Goal: Task Accomplishment & Management: Manage account settings

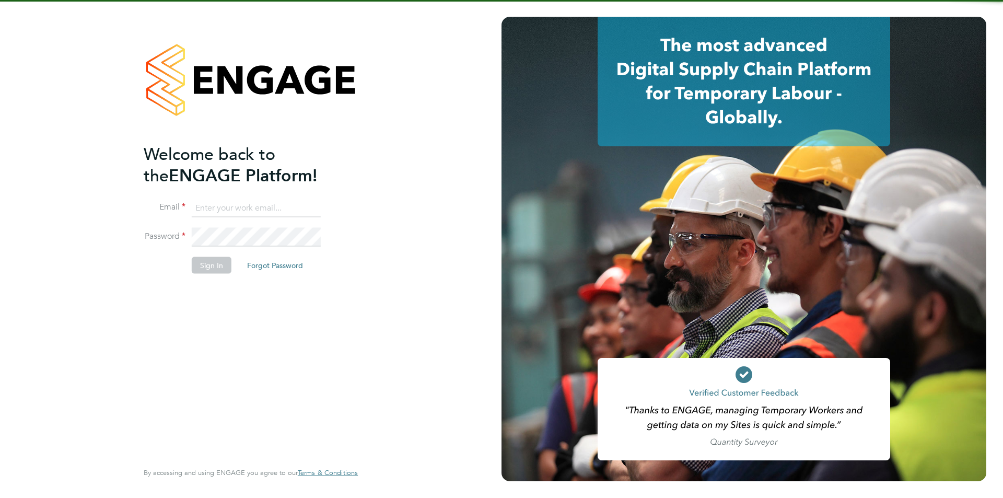
type input "Jessica@pcrnet.co.uk"
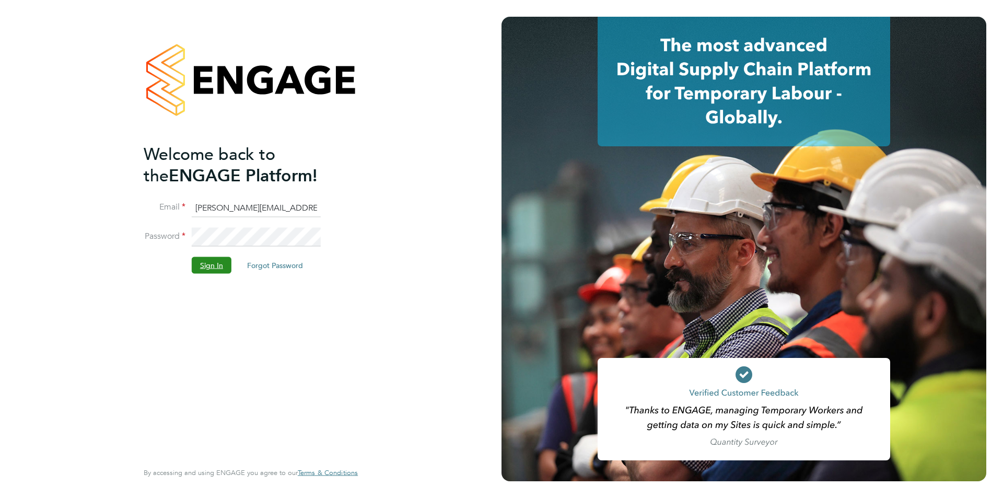
click at [213, 269] on button "Sign In" at bounding box center [212, 265] width 40 height 17
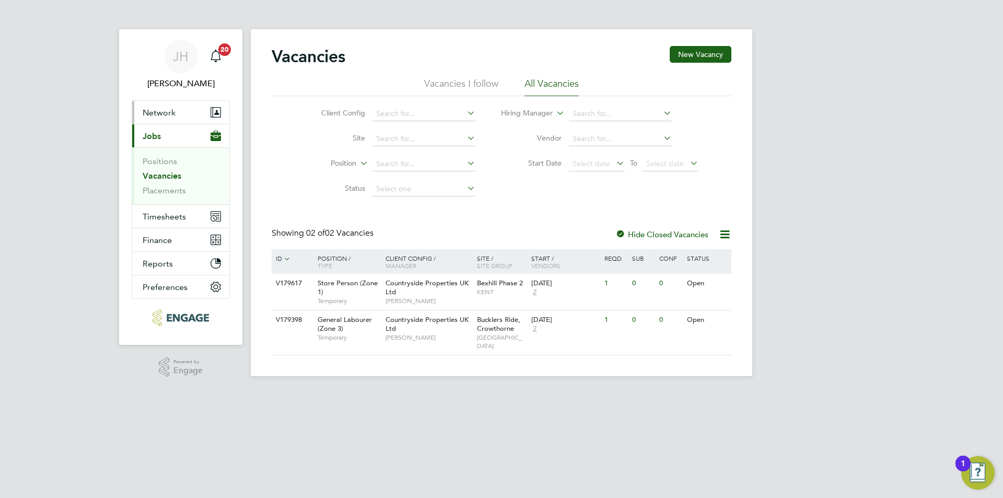
click at [186, 117] on button "Network" at bounding box center [180, 112] width 97 height 23
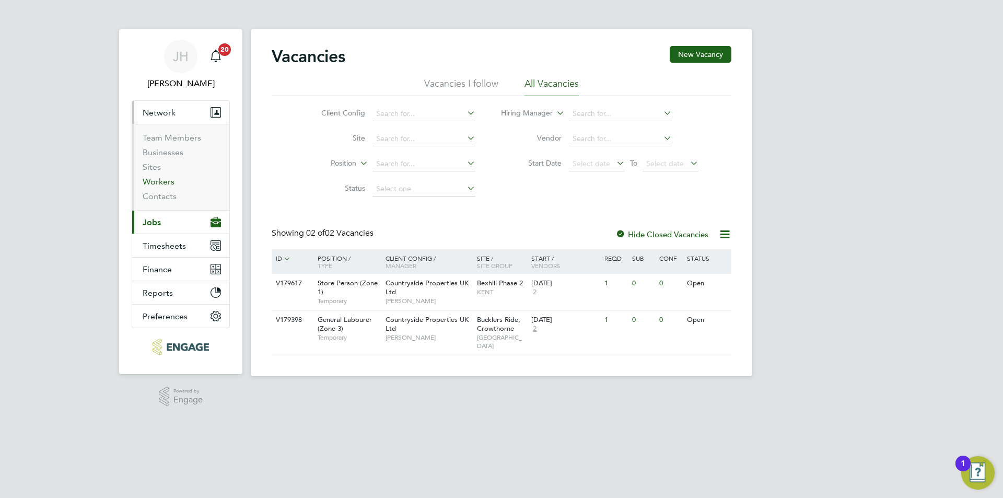
click at [162, 182] on link "Workers" at bounding box center [159, 182] width 32 height 10
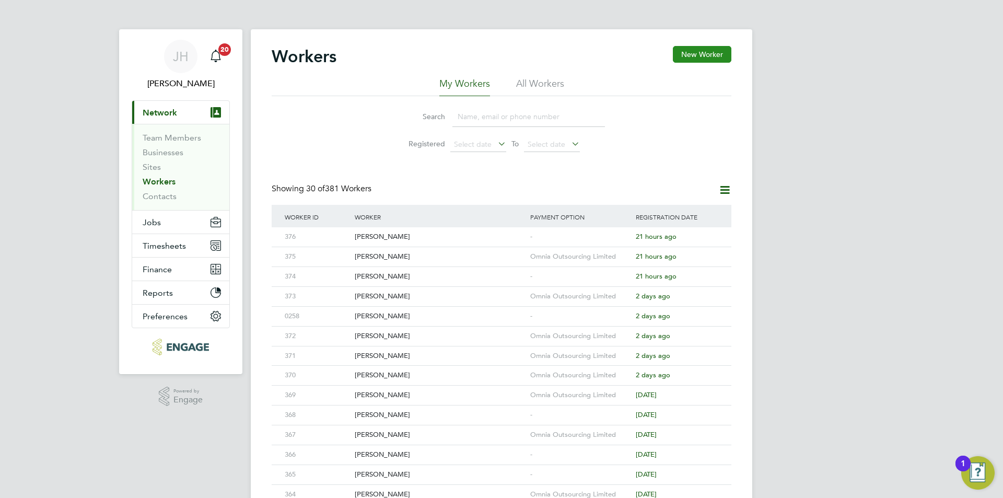
click at [708, 52] on button "New Worker" at bounding box center [702, 54] width 59 height 17
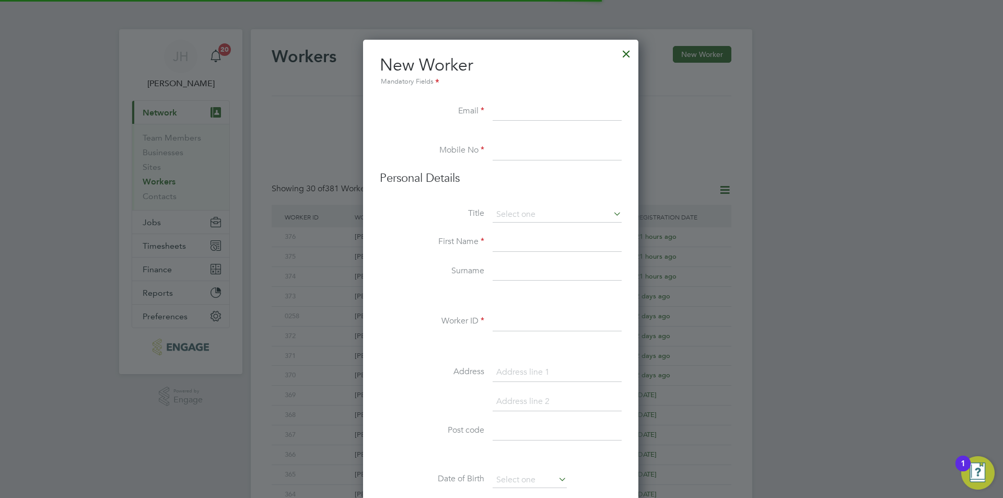
scroll to position [889, 277]
click at [507, 323] on input at bounding box center [557, 321] width 129 height 19
type input "377"
click at [519, 110] on input at bounding box center [557, 111] width 129 height 19
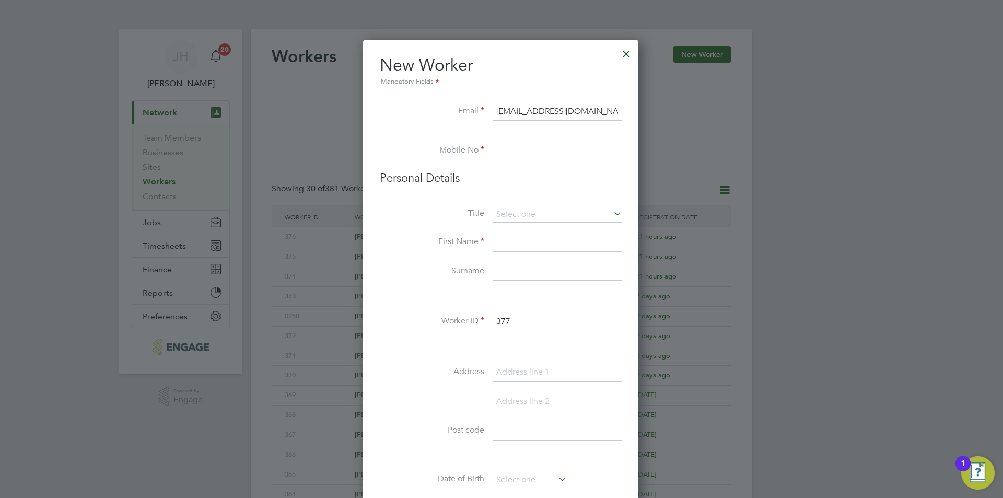
type input "aaroncook2198291@gmail.com"
type input "02034342260"
click at [565, 232] on li "Mr" at bounding box center [557, 230] width 130 height 14
type input "Mr"
click at [539, 236] on input at bounding box center [557, 242] width 129 height 19
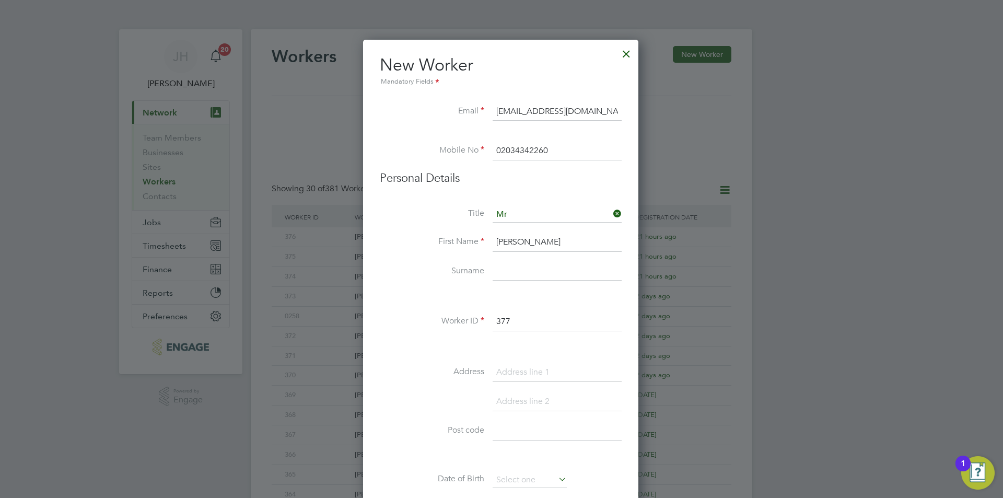
type input "Aaron"
type input "Cook"
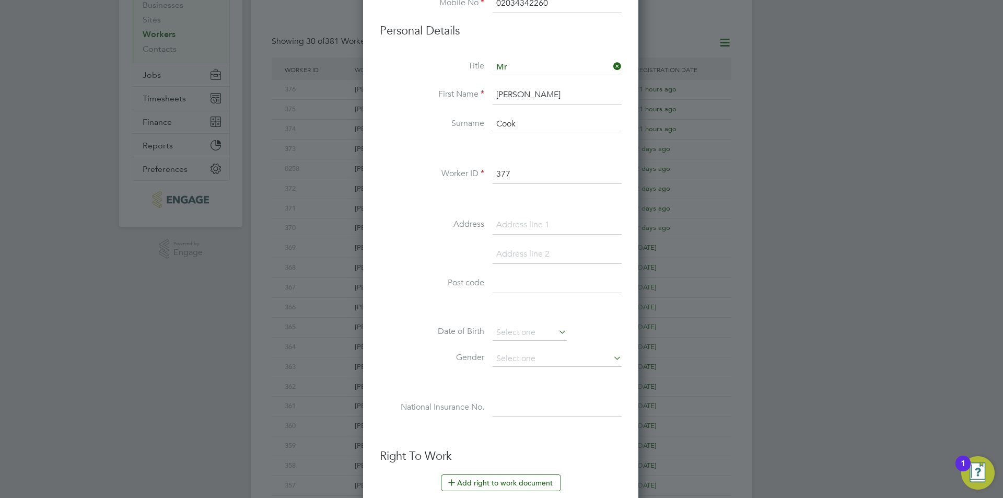
scroll to position [197, 0]
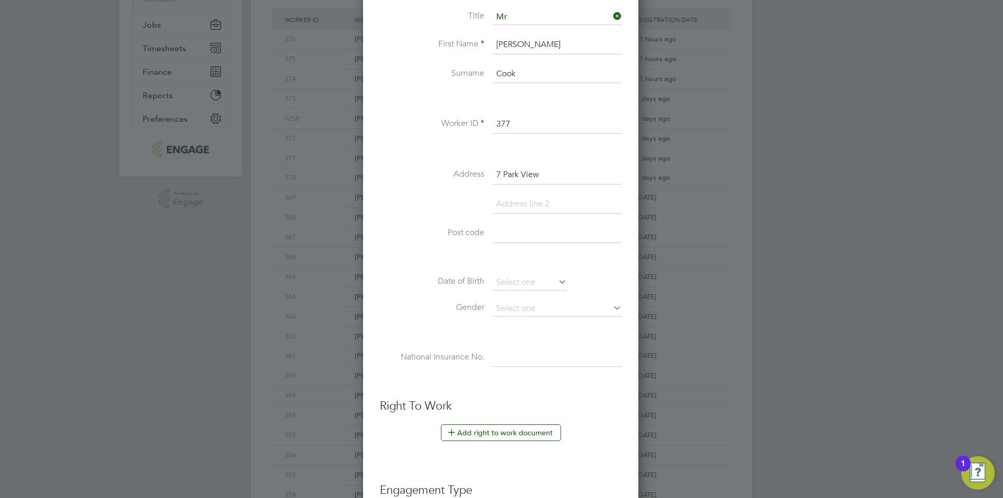
type input "7 Park View"
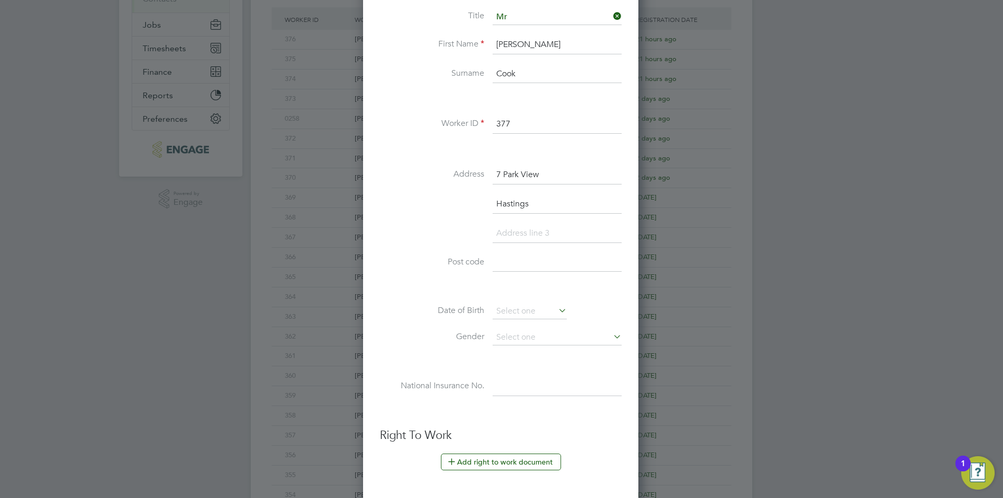
type input "Hastings"
type input "TN34 2HF"
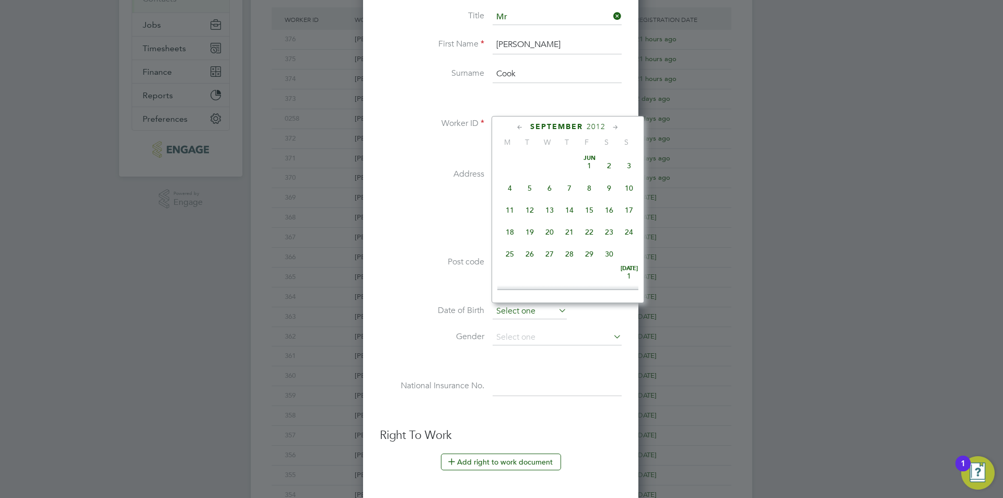
click at [531, 305] on input at bounding box center [530, 312] width 74 height 16
click at [591, 123] on span "2012" at bounding box center [596, 126] width 19 height 9
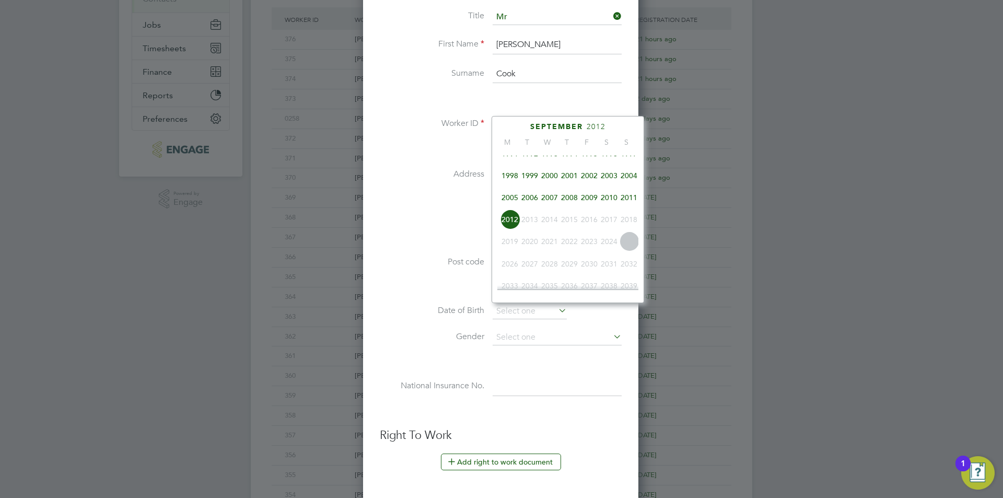
click at [529, 182] on span "1999" at bounding box center [530, 176] width 20 height 20
click at [619, 255] on span "21" at bounding box center [629, 245] width 20 height 20
type input "21 Nov 1999"
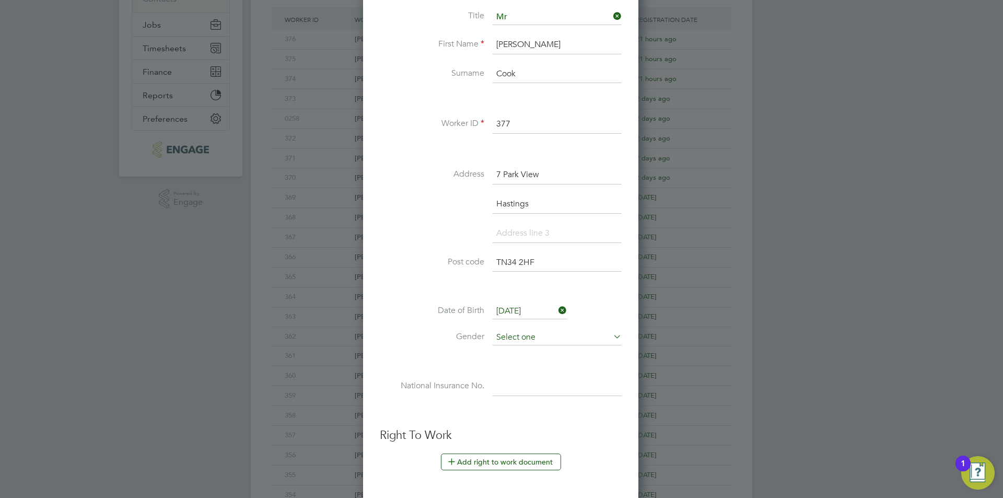
click at [556, 336] on input at bounding box center [557, 338] width 129 height 16
click at [535, 350] on li "Male" at bounding box center [557, 352] width 130 height 14
type input "Male"
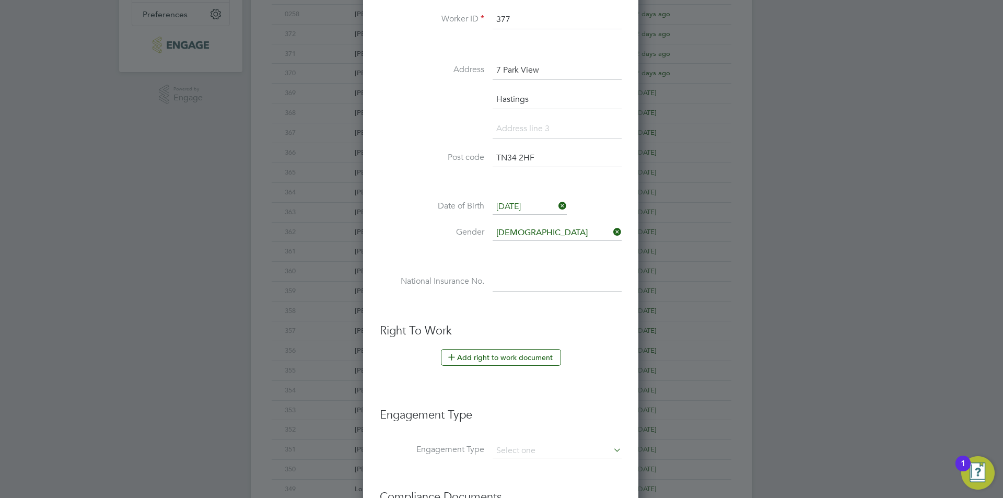
scroll to position [354, 0]
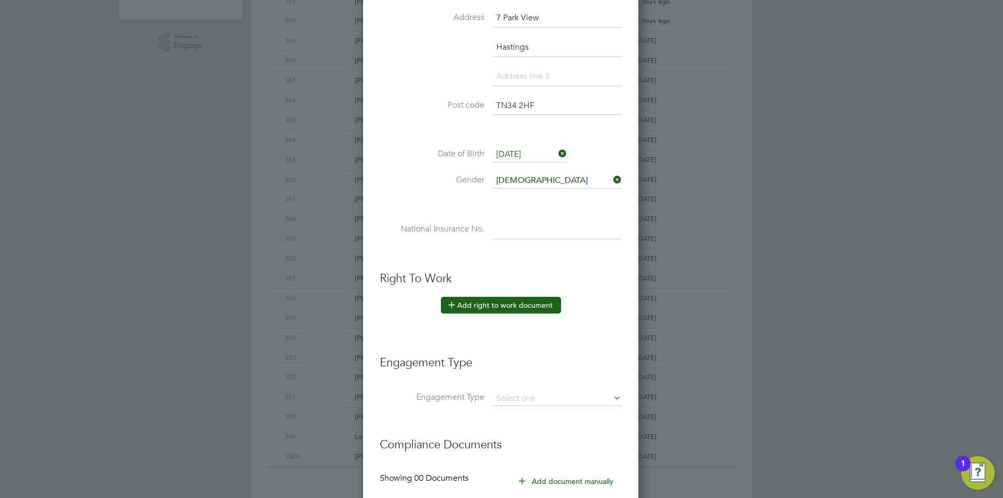
click at [500, 313] on button "Add right to work document" at bounding box center [501, 305] width 120 height 17
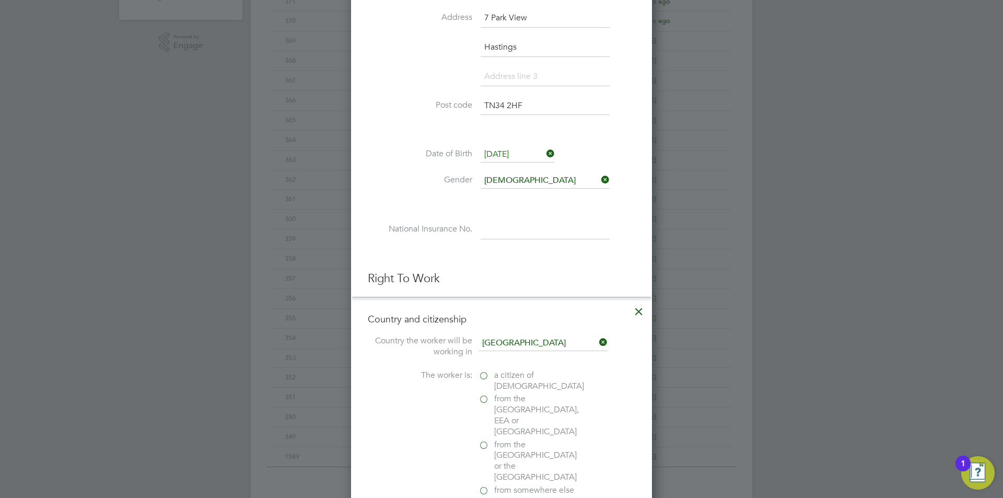
click at [506, 376] on span "a citizen of United Kingdom" at bounding box center [539, 381] width 90 height 22
click at [0, 0] on input "a citizen of United Kingdom" at bounding box center [0, 0] width 0 height 0
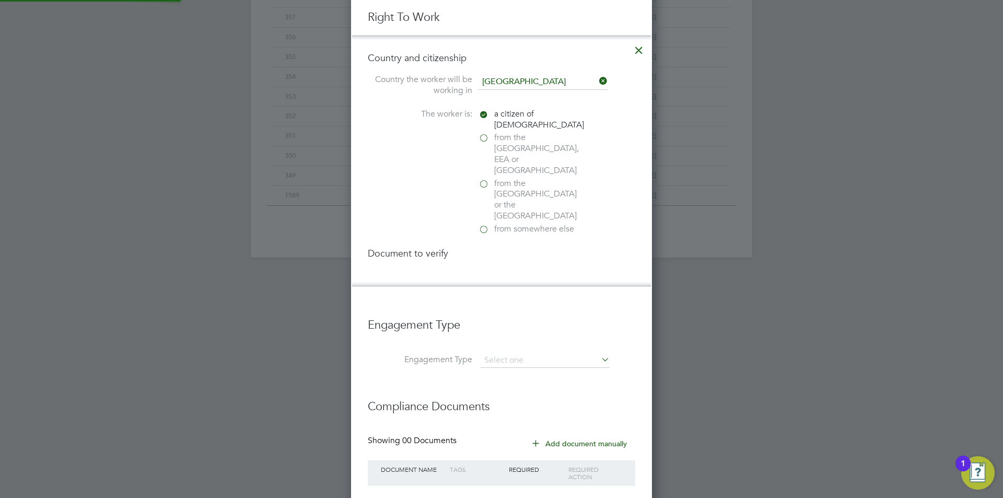
scroll to position [1133, 301]
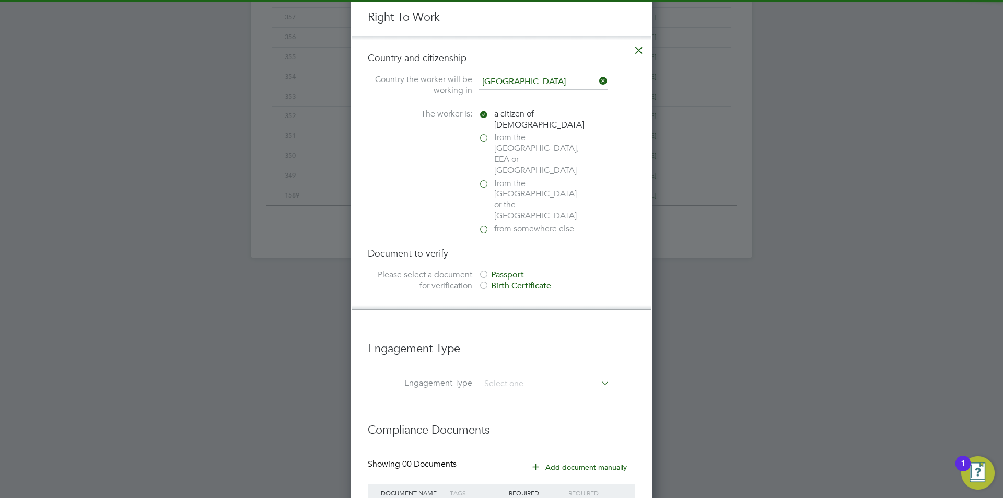
click at [520, 270] on div "Passport" at bounding box center [557, 275] width 157 height 11
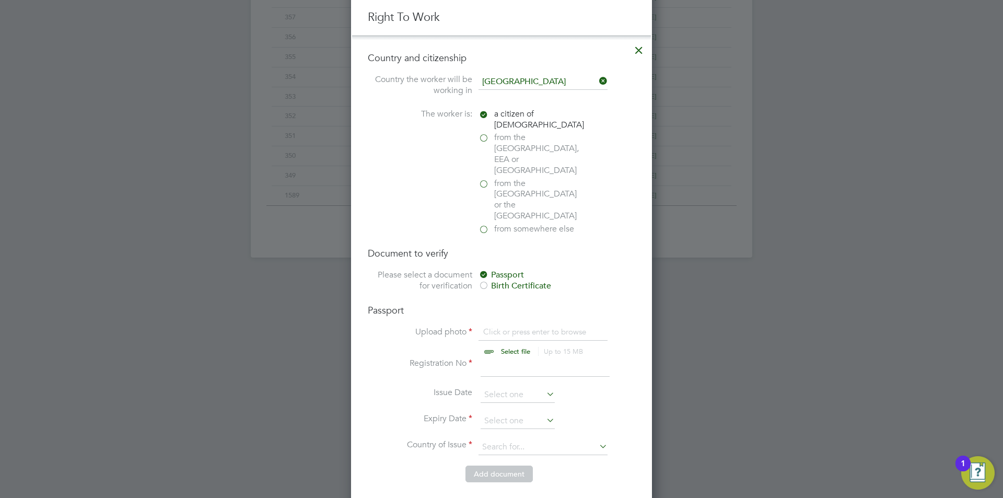
scroll to position [0, 0]
click at [516, 327] on input "file" at bounding box center [526, 342] width 164 height 31
type input "C:\fakepath\Passport.jpg"
click at [479, 358] on li "Registration No" at bounding box center [501, 372] width 267 height 29
click at [485, 358] on input at bounding box center [545, 367] width 129 height 19
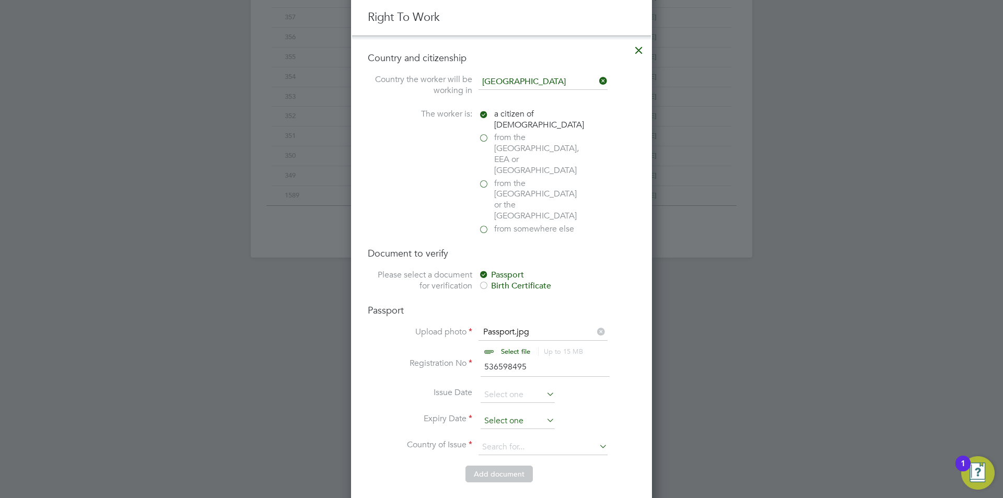
type input "536598495"
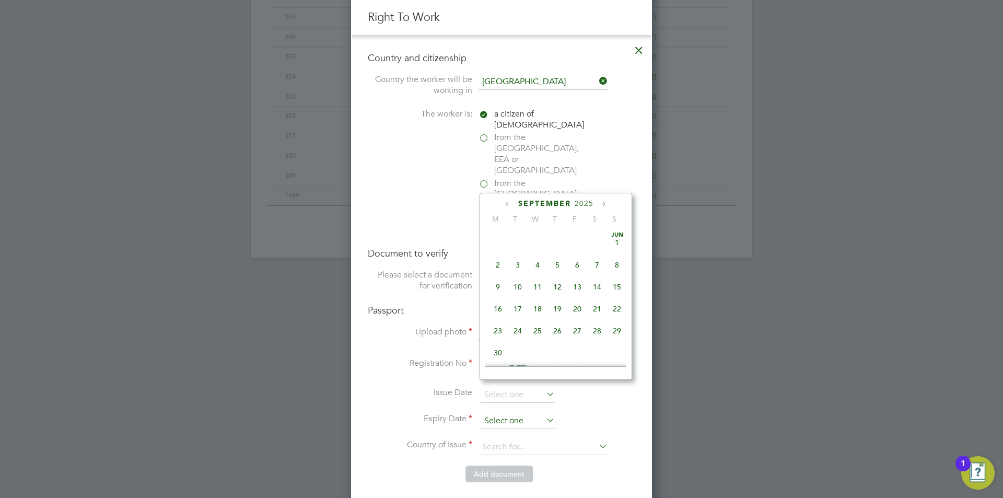
click at [514, 413] on input at bounding box center [518, 421] width 74 height 16
click at [579, 202] on span "2025" at bounding box center [584, 203] width 19 height 9
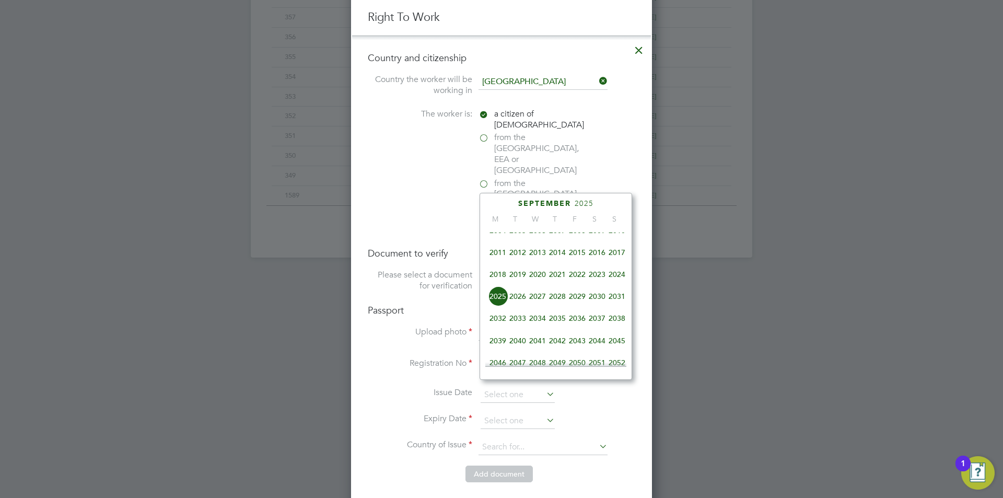
click at [521, 302] on span "2026" at bounding box center [518, 296] width 20 height 20
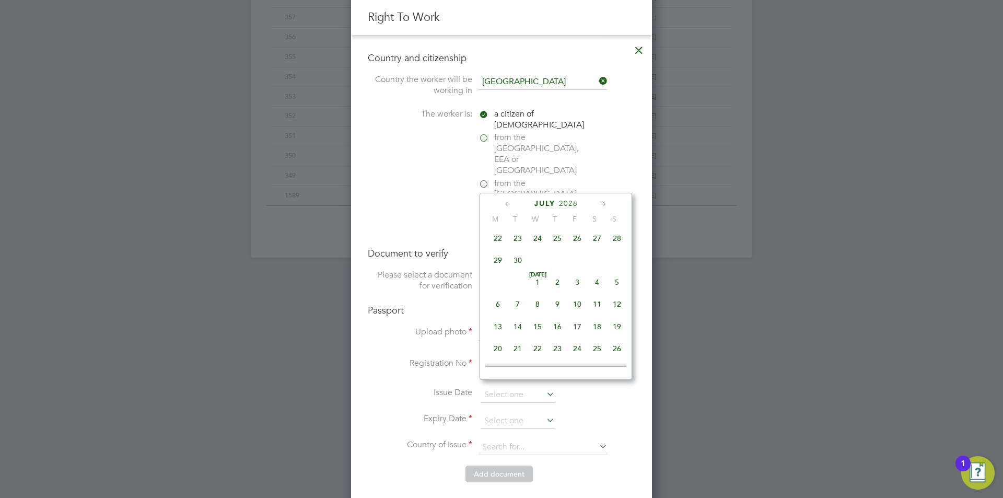
scroll to position [129, 0]
click at [601, 250] on span "13" at bounding box center [597, 247] width 20 height 20
type input "13 Jun 2026"
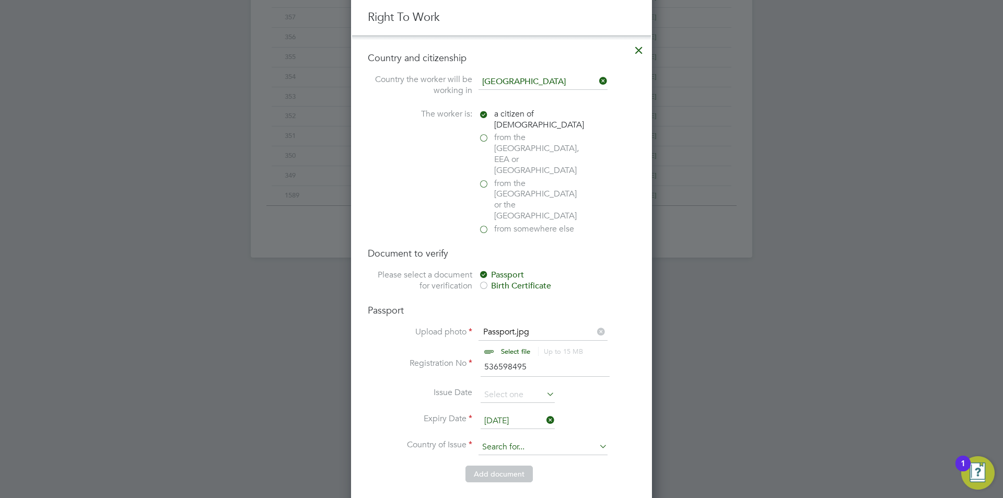
click at [532, 439] on input at bounding box center [543, 447] width 129 height 16
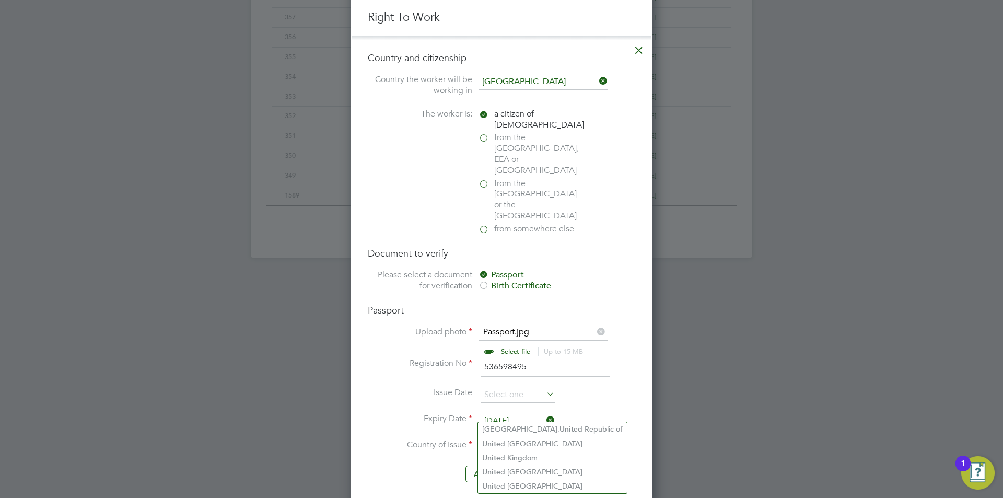
scroll to position [668, 0]
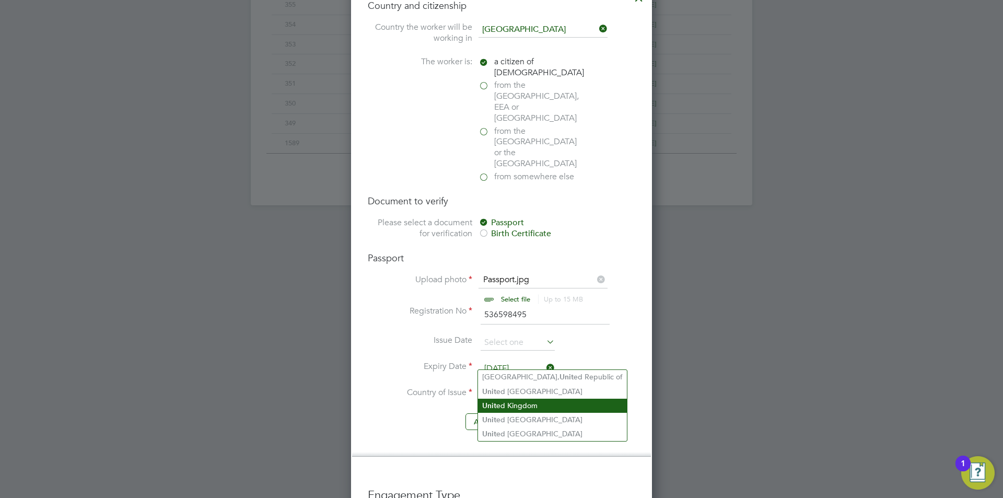
click at [537, 404] on li "Unit ed Kingdom" at bounding box center [552, 406] width 149 height 14
type input "United Kingdom"
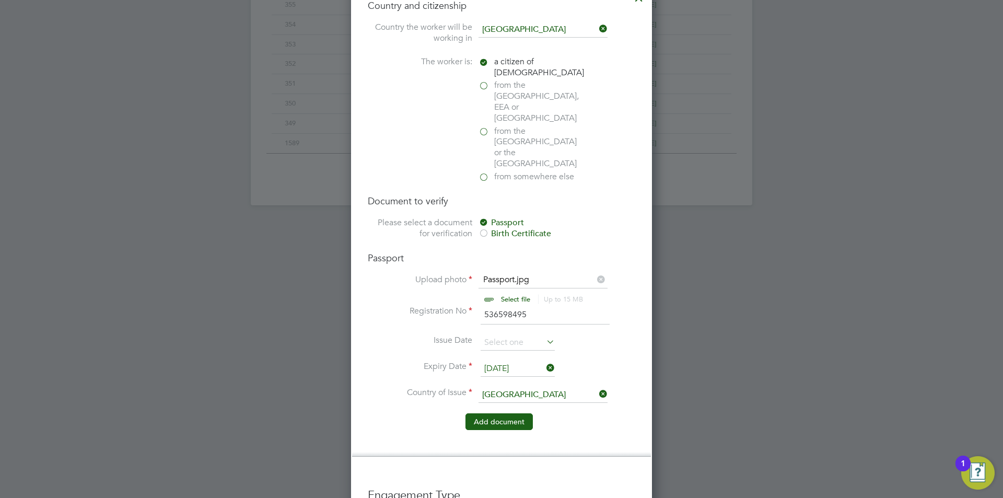
click at [503, 413] on button "Add document" at bounding box center [498, 421] width 67 height 17
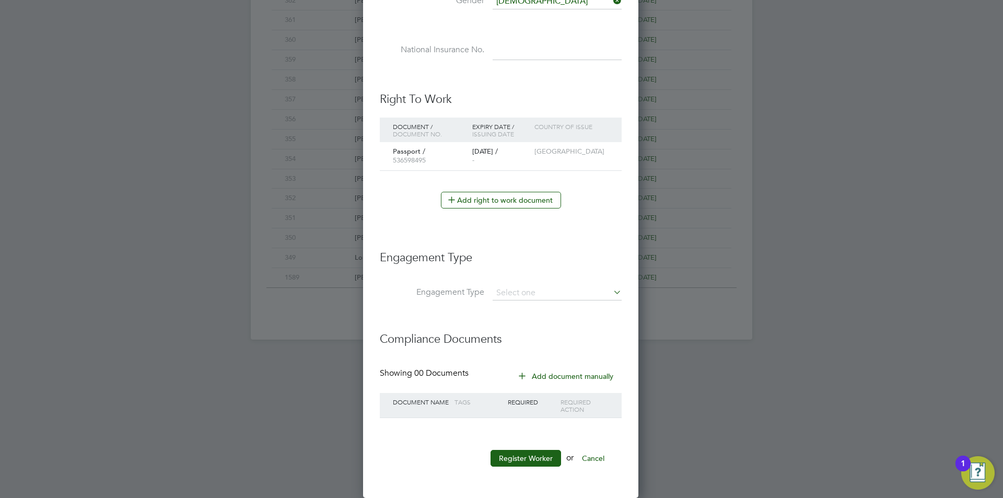
click at [588, 301] on li "Engagement Type" at bounding box center [501, 298] width 242 height 25
click at [588, 298] on input at bounding box center [557, 293] width 129 height 15
click at [609, 257] on h3 "Engagement Type" at bounding box center [501, 253] width 242 height 26
click at [520, 463] on button "Register Worker" at bounding box center [526, 458] width 71 height 17
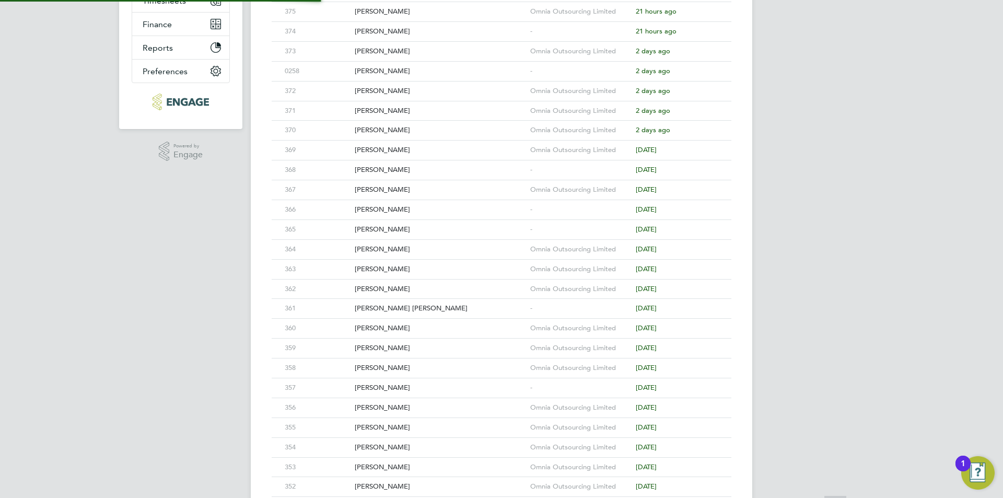
scroll to position [64, 0]
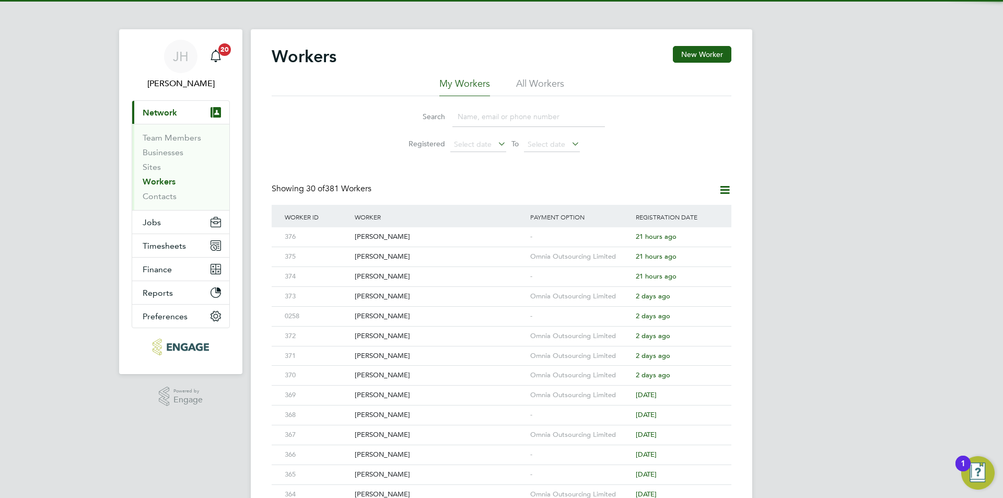
click at [818, 283] on div "JH Jess Hogan Notifications 20 Applications: Current page: Network Team Members…" at bounding box center [501, 445] width 1003 height 890
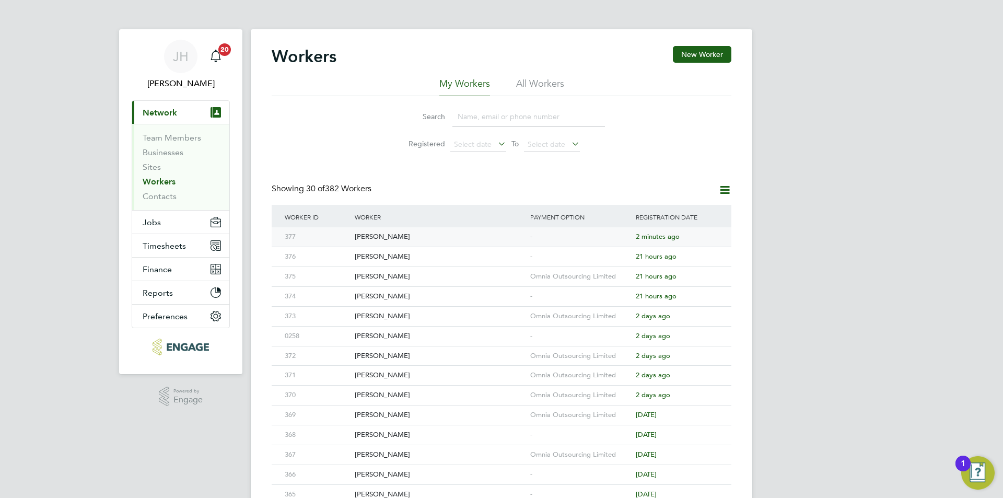
click at [586, 238] on div "-" at bounding box center [581, 236] width 106 height 19
click at [169, 224] on button "Jobs" at bounding box center [180, 222] width 97 height 23
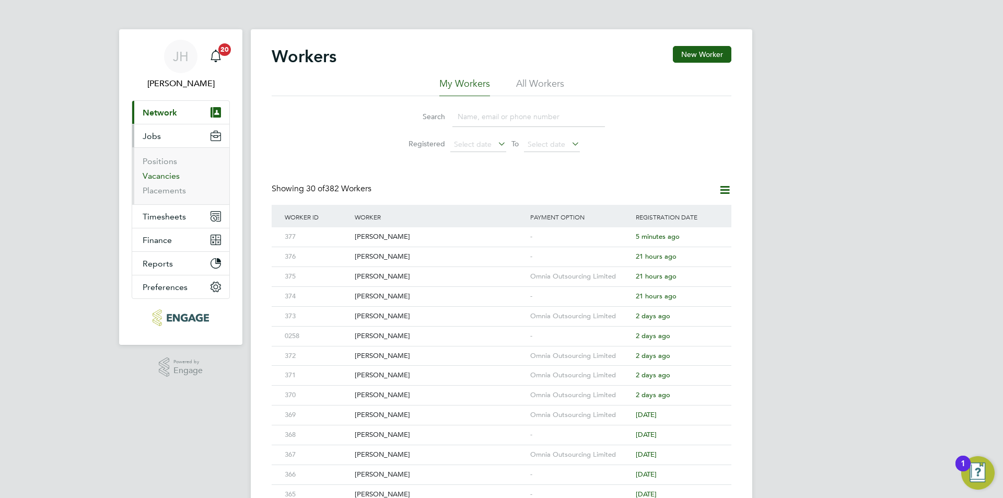
click at [168, 177] on link "Vacancies" at bounding box center [161, 176] width 37 height 10
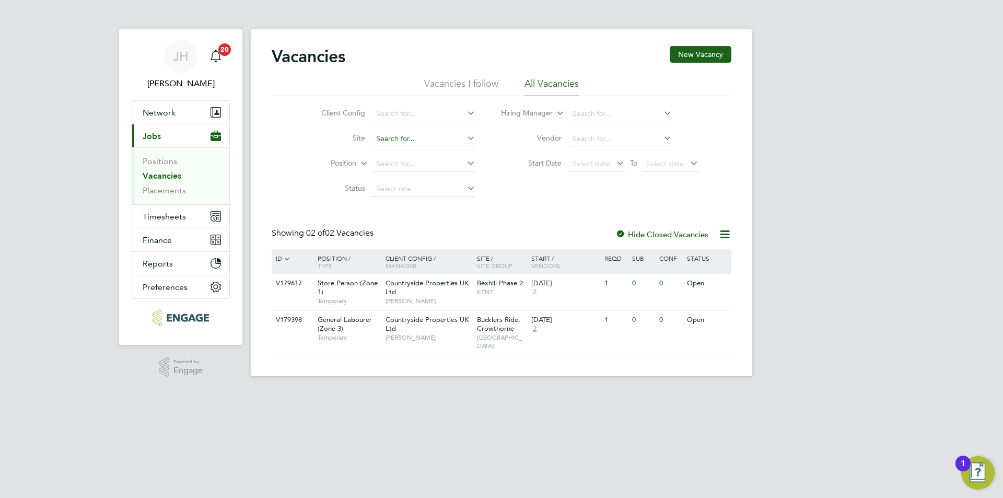
click at [382, 135] on input at bounding box center [423, 139] width 103 height 15
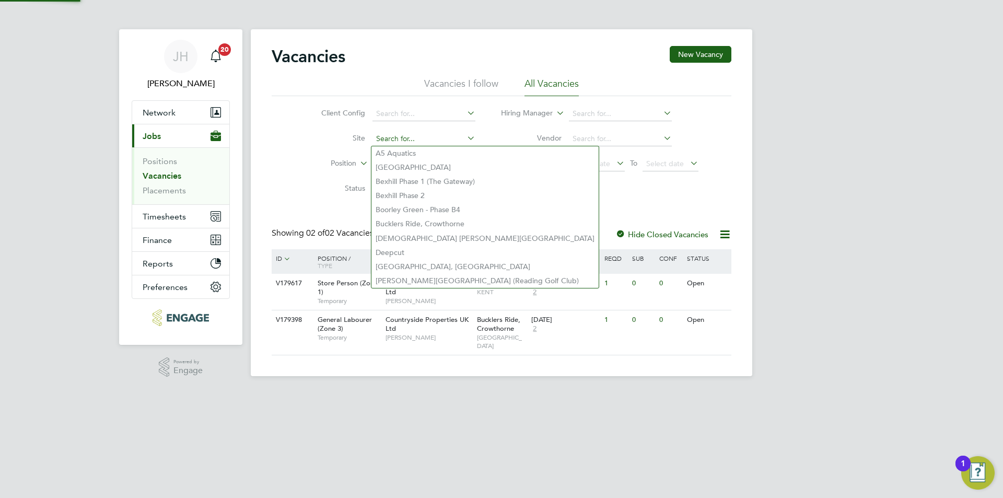
click at [395, 138] on input at bounding box center [423, 139] width 103 height 15
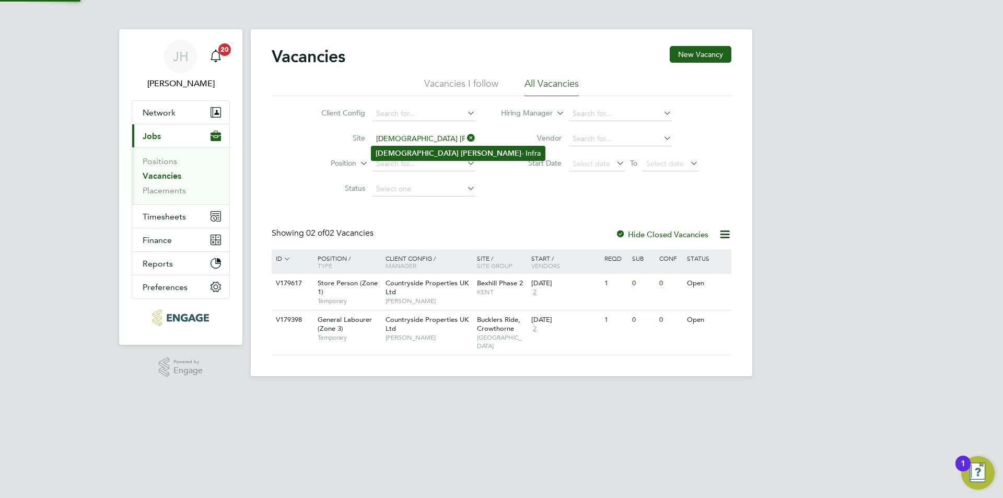
click at [461, 150] on b "Crookham" at bounding box center [491, 153] width 61 height 9
type input "Church Crookham - Infra"
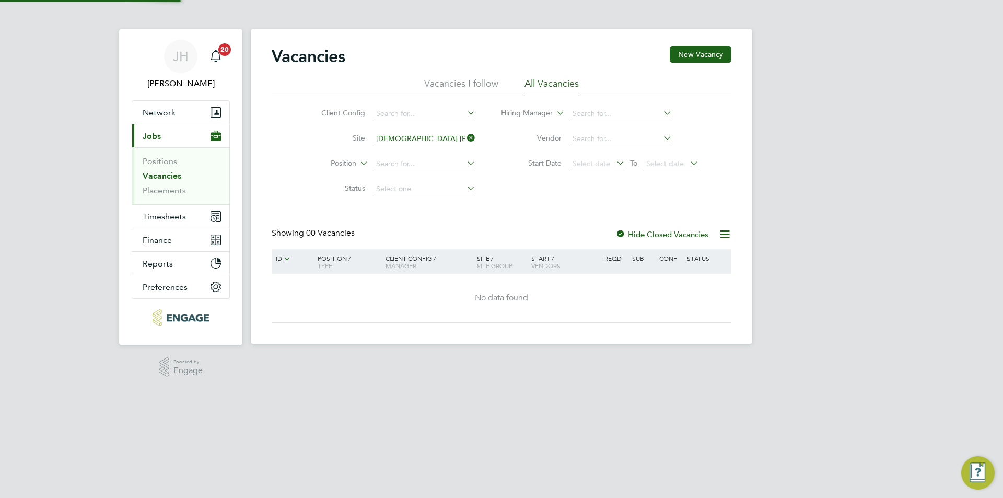
click at [685, 235] on label "Hide Closed Vacancies" at bounding box center [661, 234] width 93 height 10
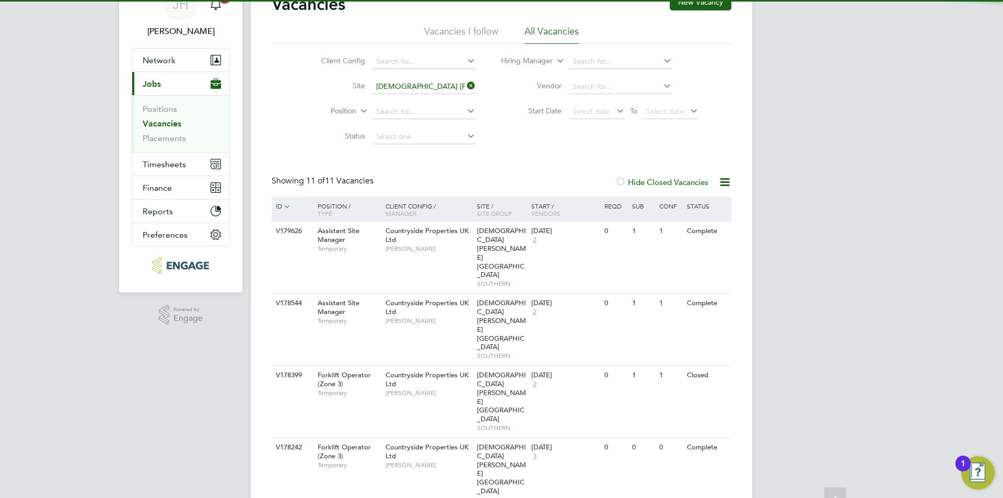
scroll to position [104, 0]
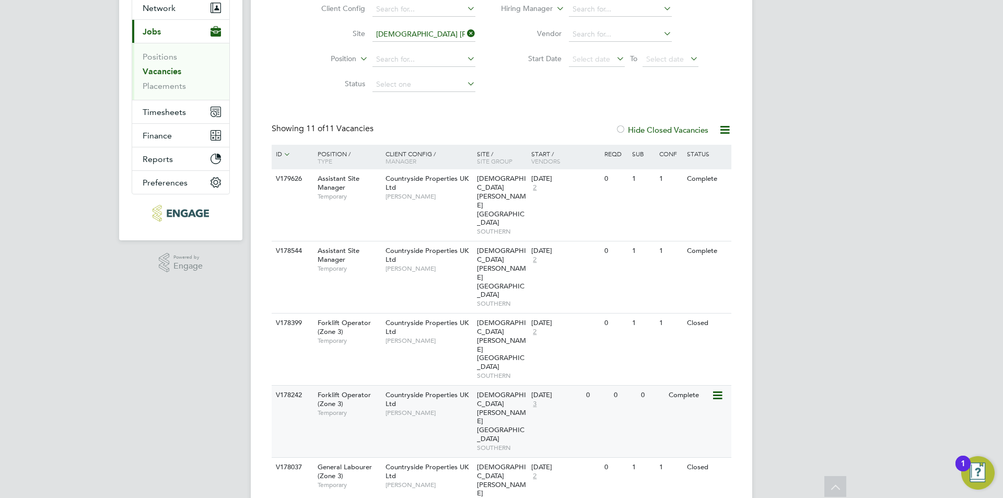
click at [667, 385] on div "V178242 Forklift Operator (Zone 3) Temporary Countryside Properties UK Ltd Rich…" at bounding box center [502, 421] width 460 height 72
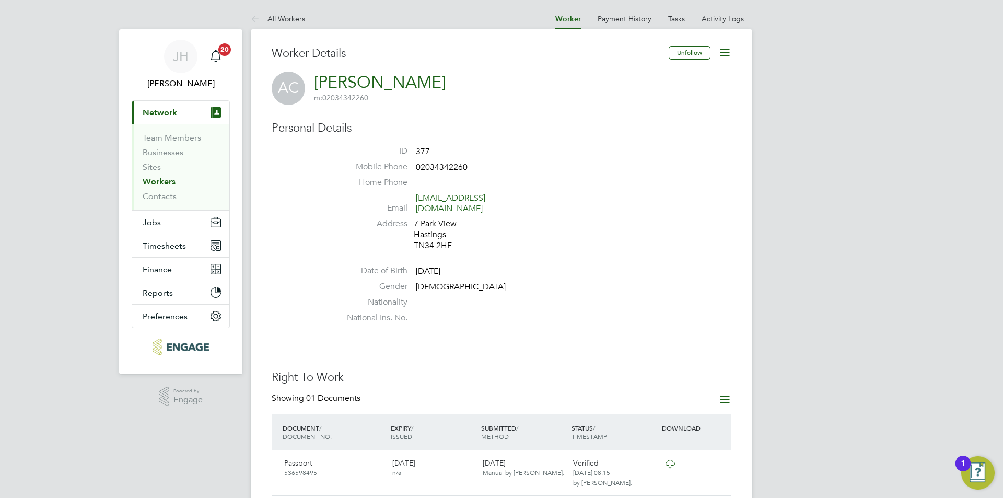
click at [595, 219] on li "Address 7 Park View Hastings TN34 2HF" at bounding box center [532, 235] width 397 height 35
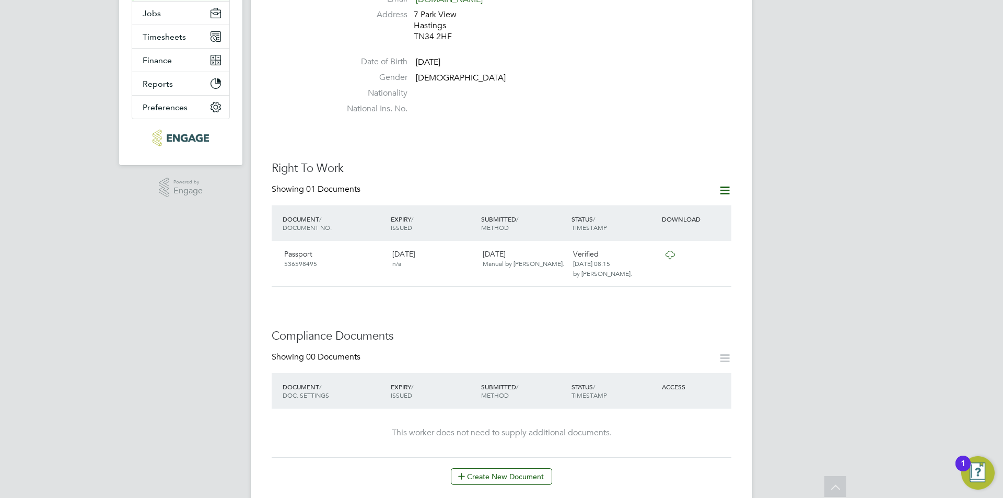
scroll to position [313, 0]
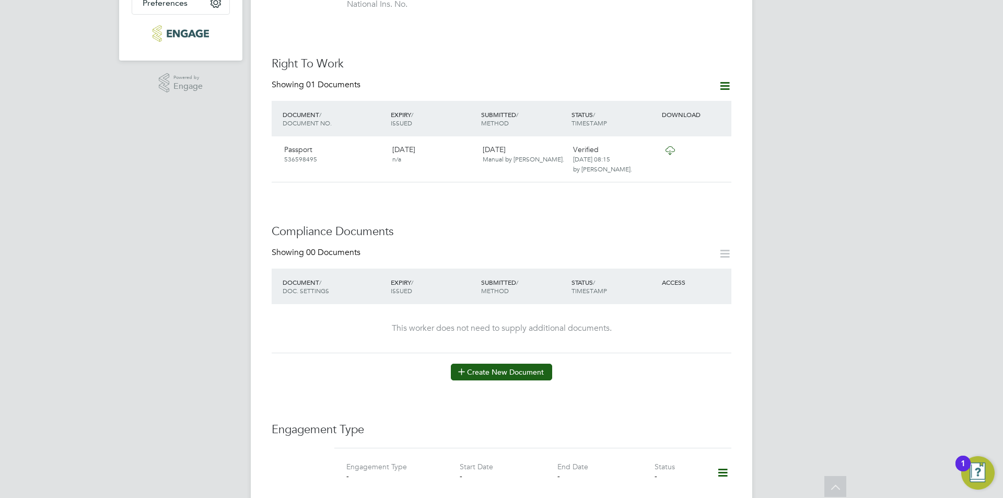
click at [521, 364] on button "Create New Document" at bounding box center [501, 372] width 101 height 17
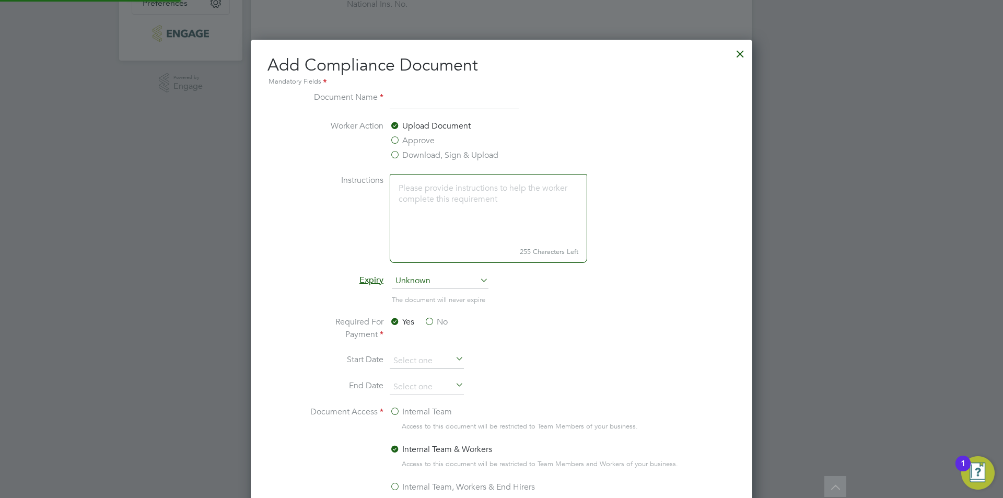
scroll to position [549, 502]
type input "CSCS"
click at [418, 136] on label "Approve" at bounding box center [412, 140] width 45 height 13
click at [0, 0] on input "Approve" at bounding box center [0, 0] width 0 height 0
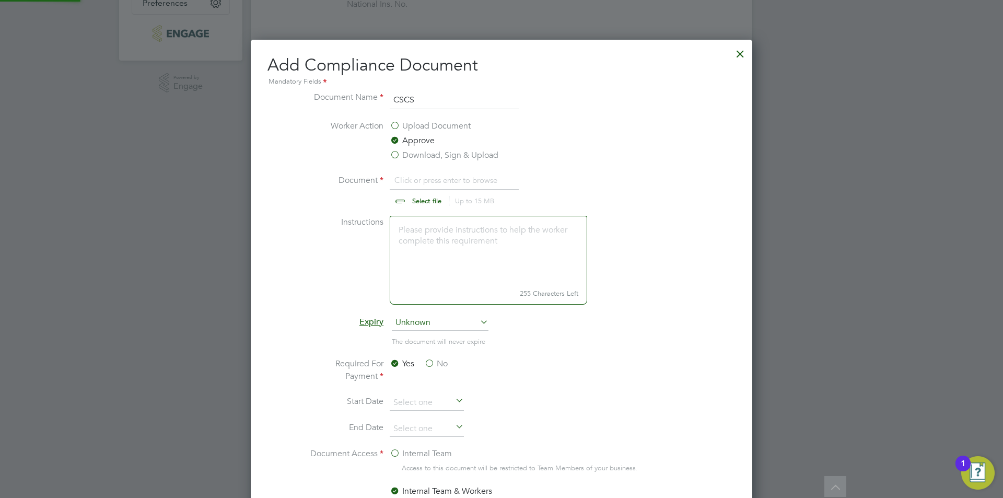
scroll to position [16, 130]
click at [427, 180] on input "file" at bounding box center [437, 189] width 164 height 31
type input "C:\fakepath\CSCS.jpg"
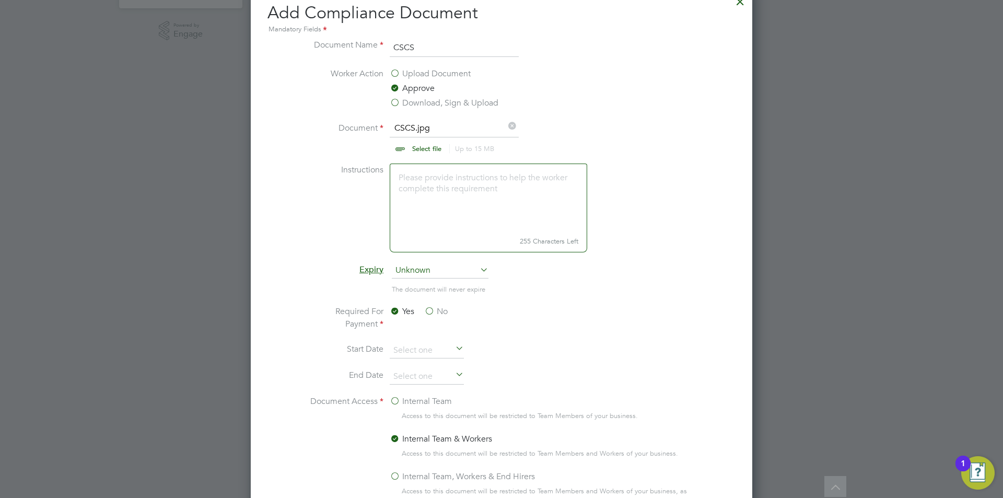
scroll to position [575, 0]
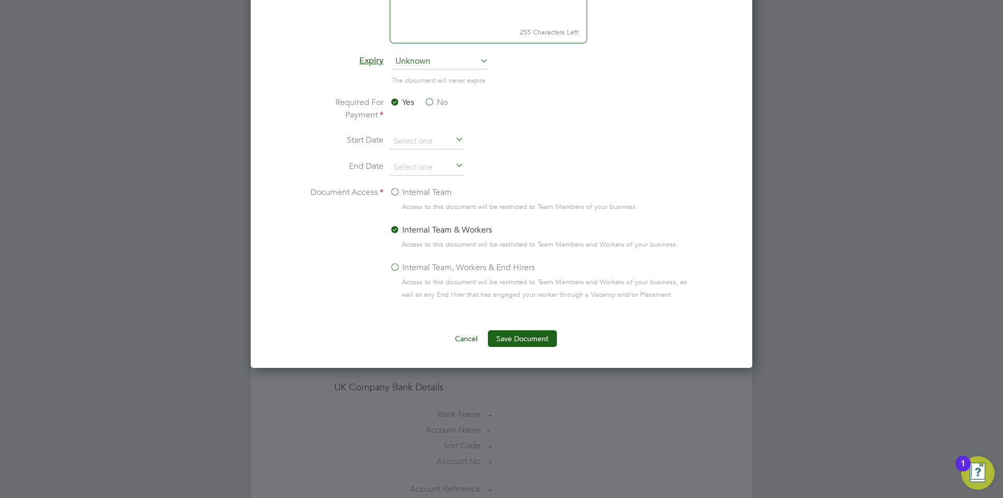
click at [542, 329] on ng-form "Document Name CSCS Worker Action Upload Document Approve Download, Sign & Uploa…" at bounding box center [501, 89] width 468 height 518
drag, startPoint x: 542, startPoint y: 329, endPoint x: 542, endPoint y: 334, distance: 5.3
click at [542, 329] on ng-form "Document Name CSCS Worker Action Upload Document Approve Download, Sign & Uploa…" at bounding box center [501, 89] width 468 height 518
click at [542, 337] on button "Save Document" at bounding box center [522, 338] width 69 height 17
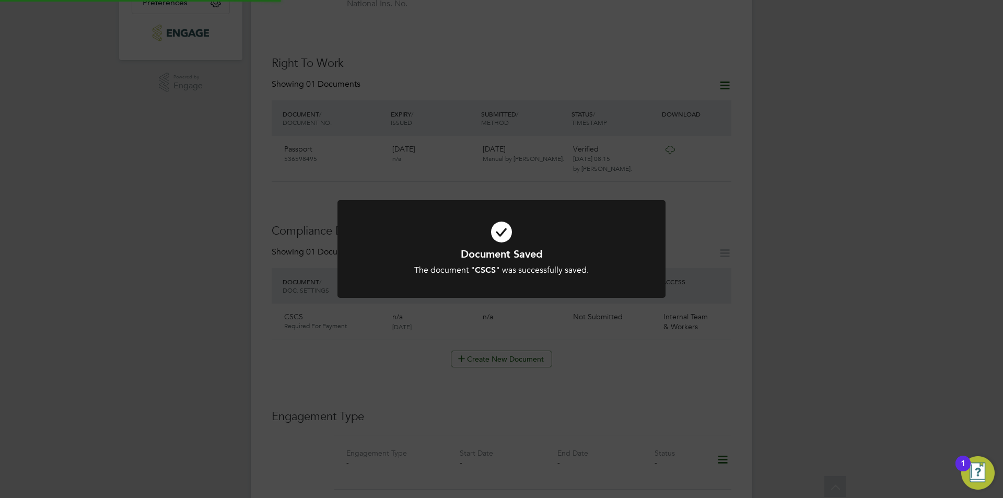
scroll to position [313, 0]
click at [825, 355] on div "Document Saved The document " CSCS " was successfully saved. Cancel Okay" at bounding box center [501, 249] width 1003 height 498
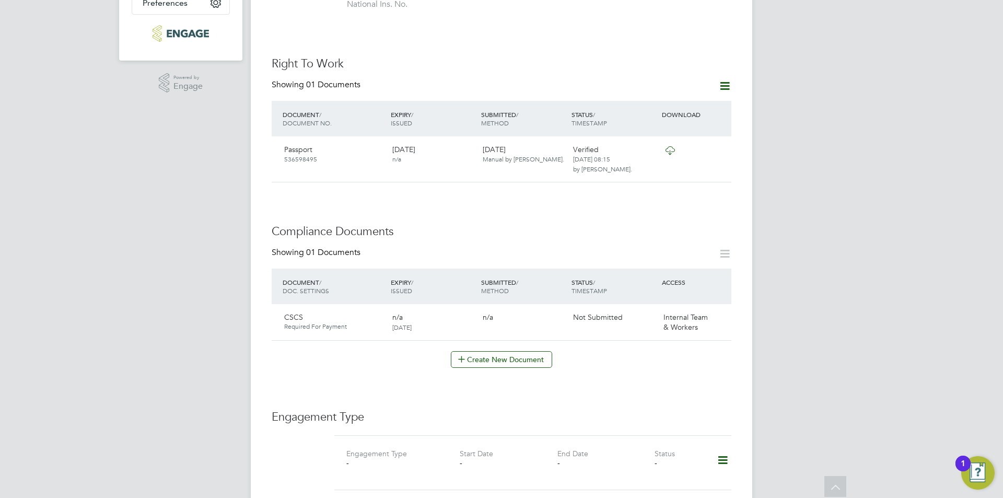
scroll to position [522, 0]
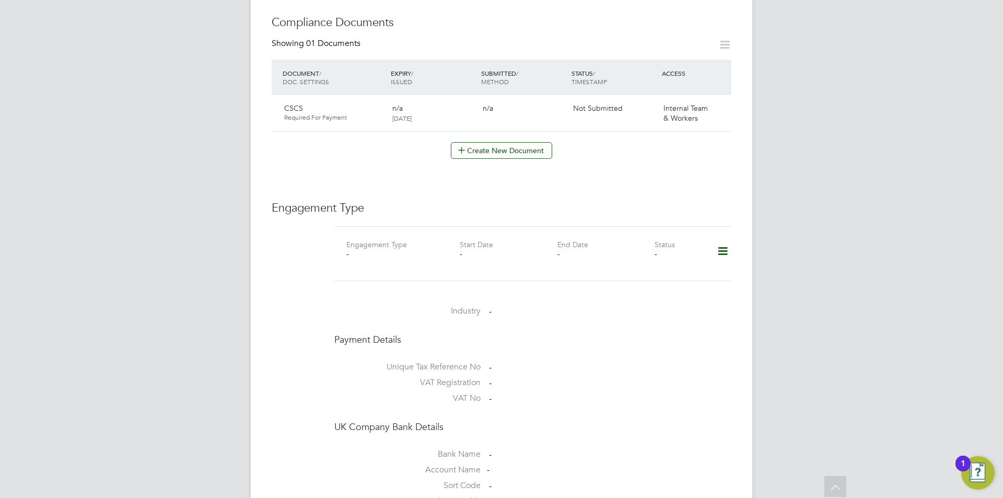
click at [715, 239] on icon at bounding box center [723, 251] width 18 height 24
click at [661, 289] on li "Add Engagement Type" at bounding box center [669, 285] width 119 height 15
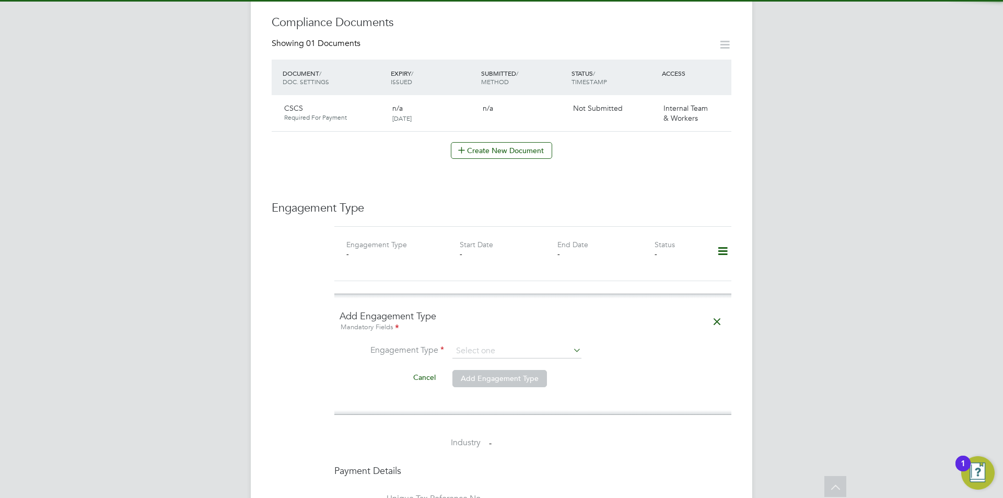
click at [467, 330] on ng-form "Add Engagement Type Mandatory Fields Engagement Type Cancel Add Engagement Type" at bounding box center [533, 354] width 387 height 89
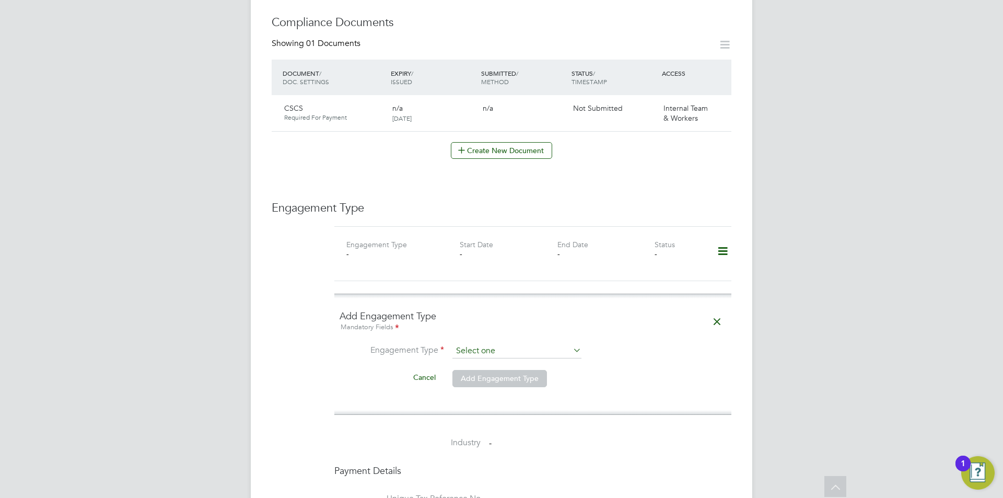
click at [468, 344] on input at bounding box center [516, 351] width 129 height 15
click at [483, 396] on li "Umbrella" at bounding box center [517, 400] width 130 height 15
type input "Umbrella"
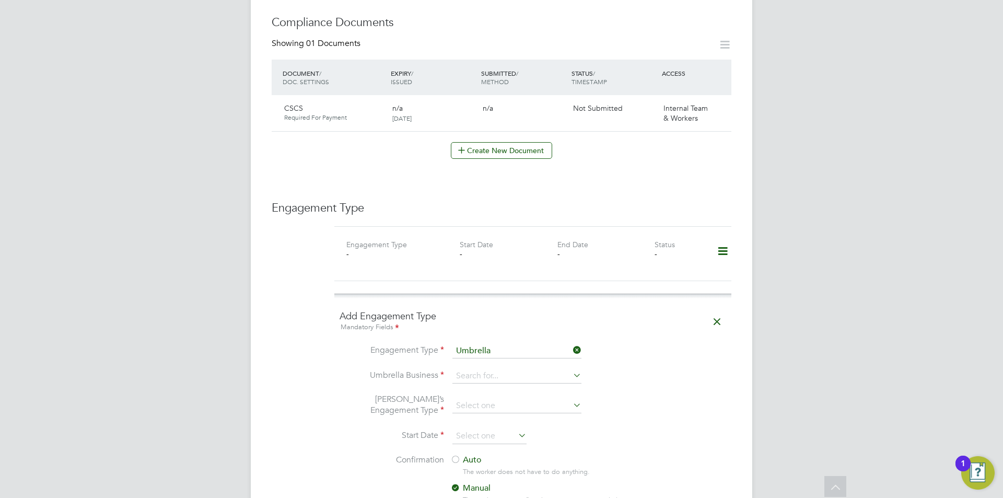
click at [494, 355] on li "Engagement Type Umbrella" at bounding box center [533, 356] width 387 height 25
click at [496, 369] on input at bounding box center [516, 376] width 129 height 15
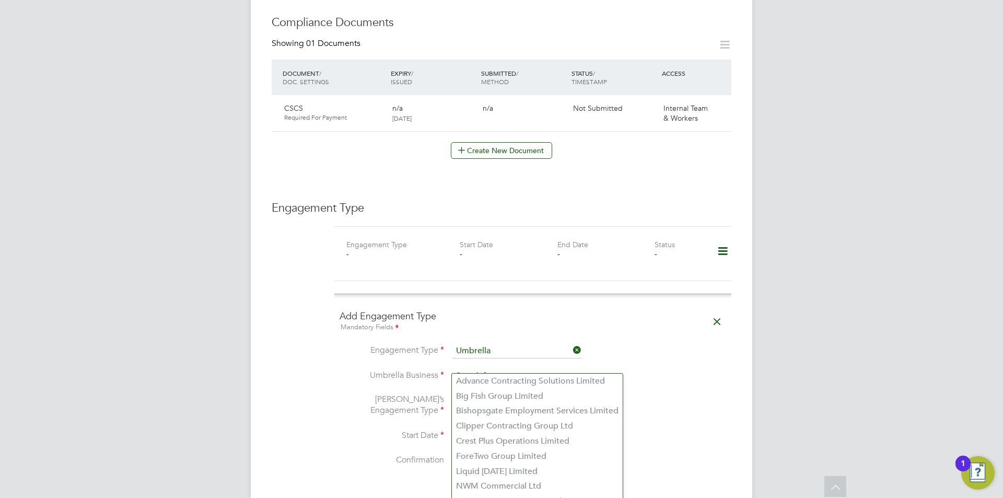
scroll to position [679, 0]
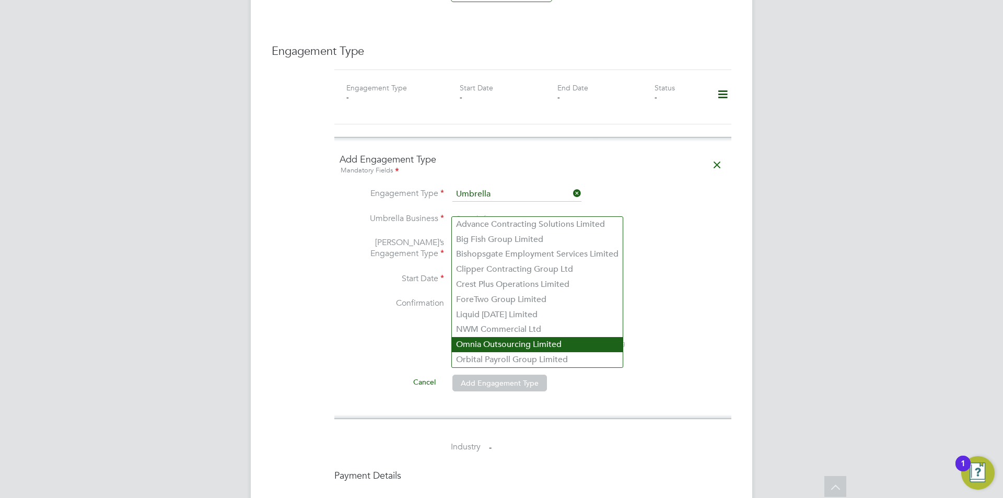
click at [509, 343] on li "Omnia Outsourcing Limited" at bounding box center [537, 344] width 171 height 15
type input "Omnia Outsourcing Limited"
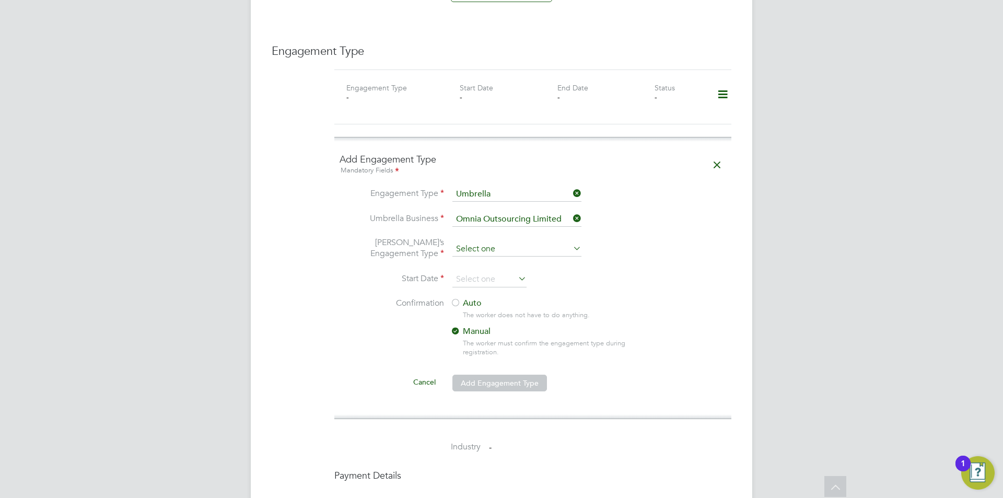
click at [507, 242] on input at bounding box center [516, 249] width 129 height 15
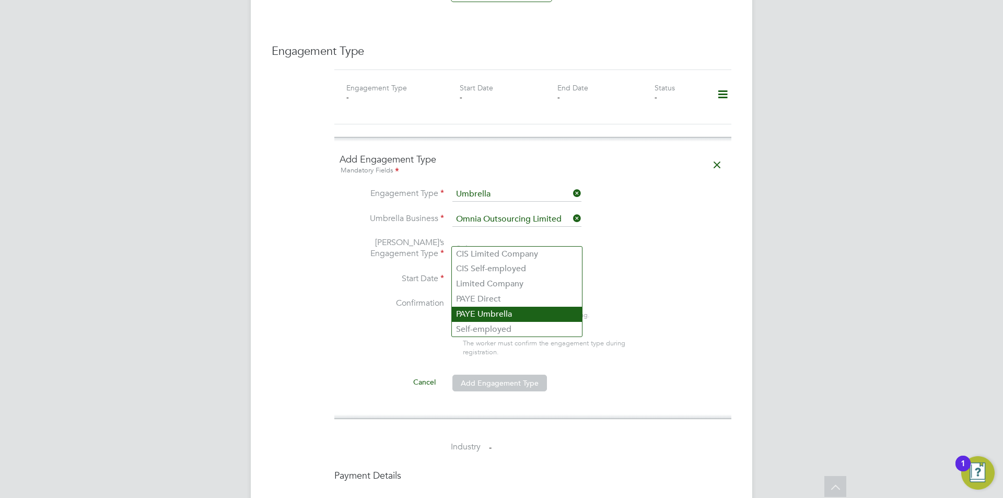
click at [501, 310] on li "PAYE Umbrella" at bounding box center [517, 314] width 130 height 15
type input "PAYE Umbrella"
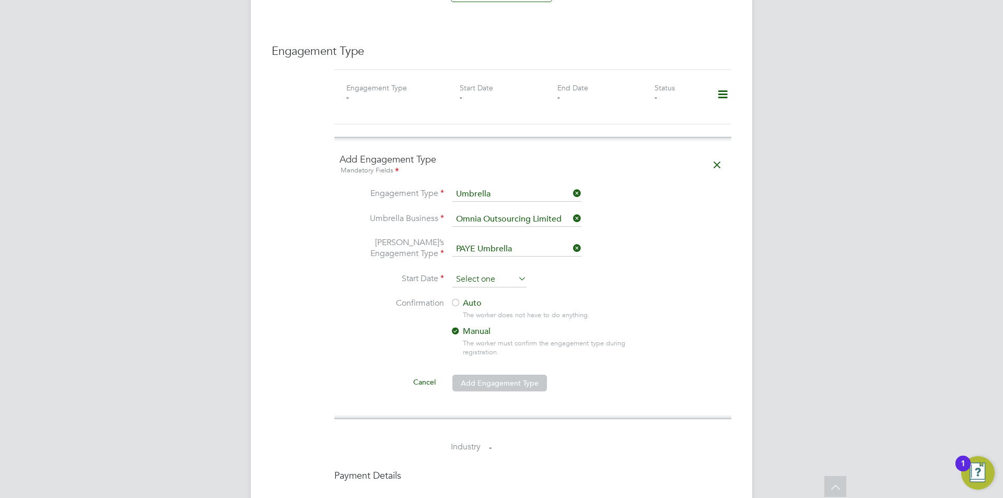
click at [482, 273] on input at bounding box center [489, 280] width 74 height 16
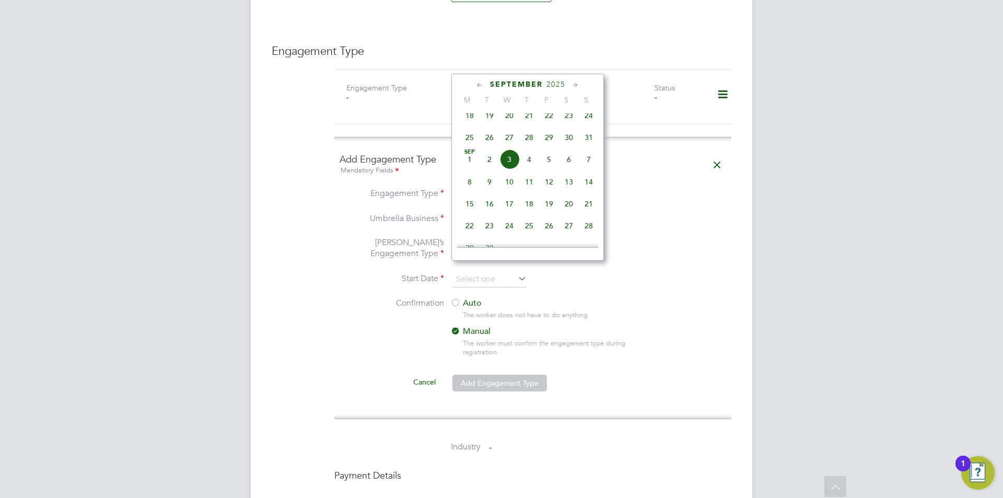
click at [470, 169] on span "Sep 1" at bounding box center [470, 159] width 20 height 20
type input "01 Sep 2025"
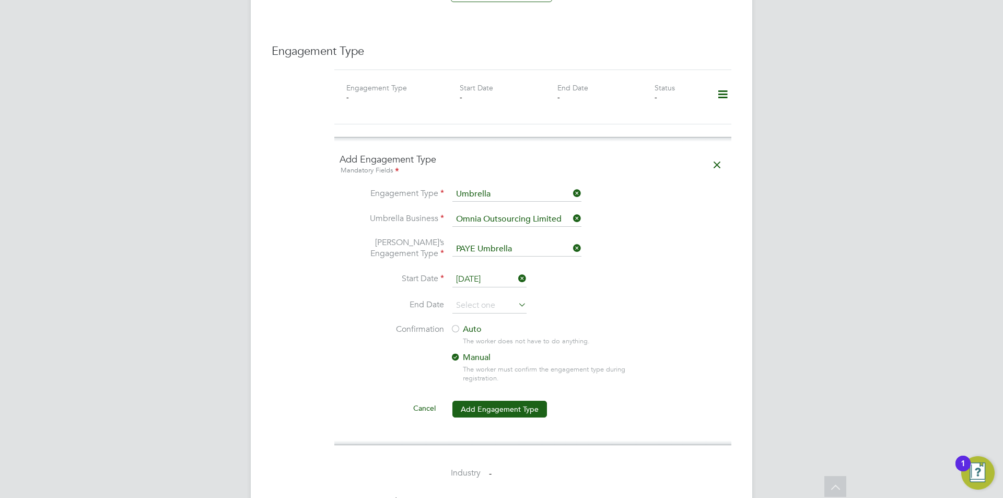
click at [460, 324] on div at bounding box center [455, 329] width 10 height 10
click at [504, 401] on button "Add Engagement Type" at bounding box center [499, 409] width 95 height 17
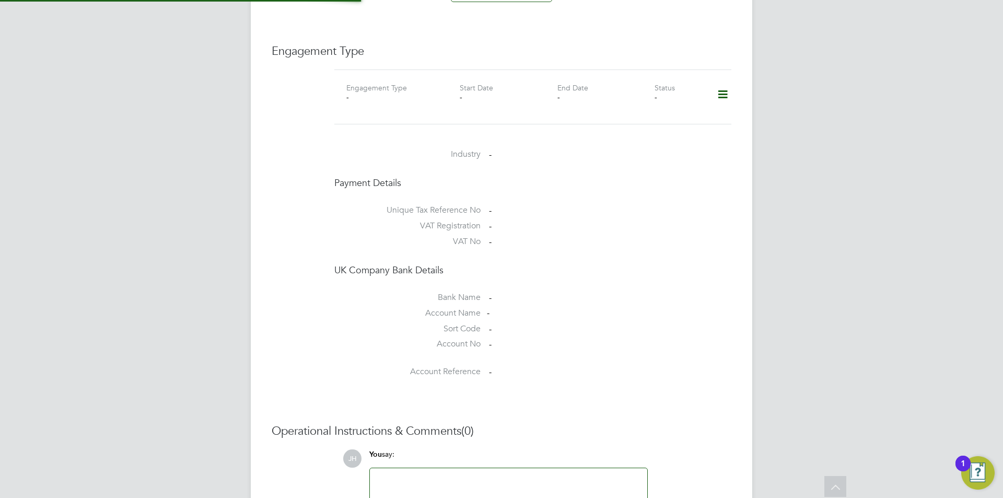
scroll to position [608, 0]
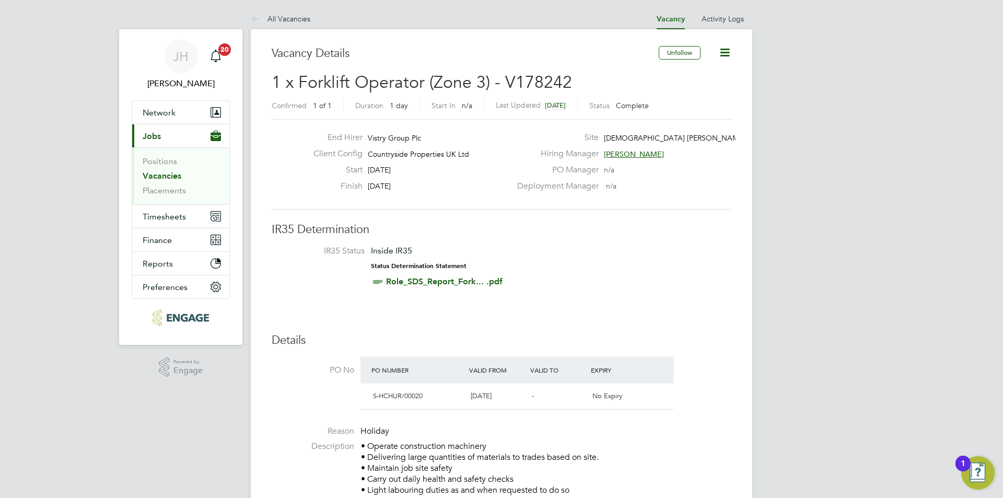
click at [172, 187] on link "Placements" at bounding box center [164, 190] width 43 height 10
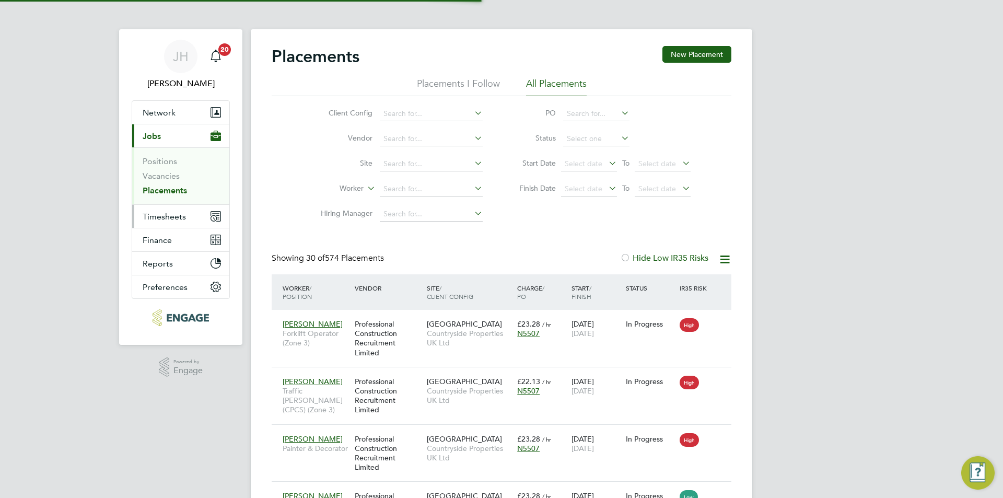
click at [159, 219] on span "Timesheets" at bounding box center [164, 217] width 43 height 10
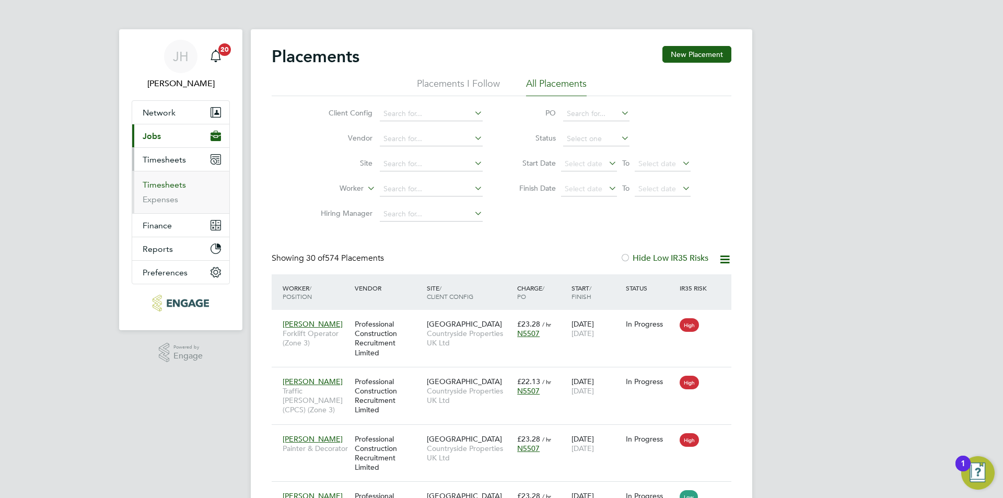
click at [170, 184] on link "Timesheets" at bounding box center [164, 185] width 43 height 10
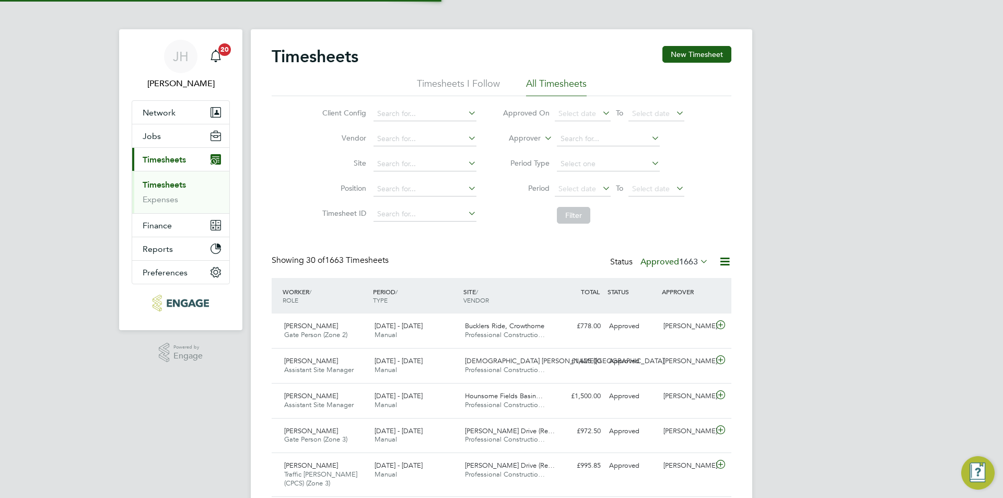
click at [680, 264] on span "1663" at bounding box center [688, 262] width 19 height 10
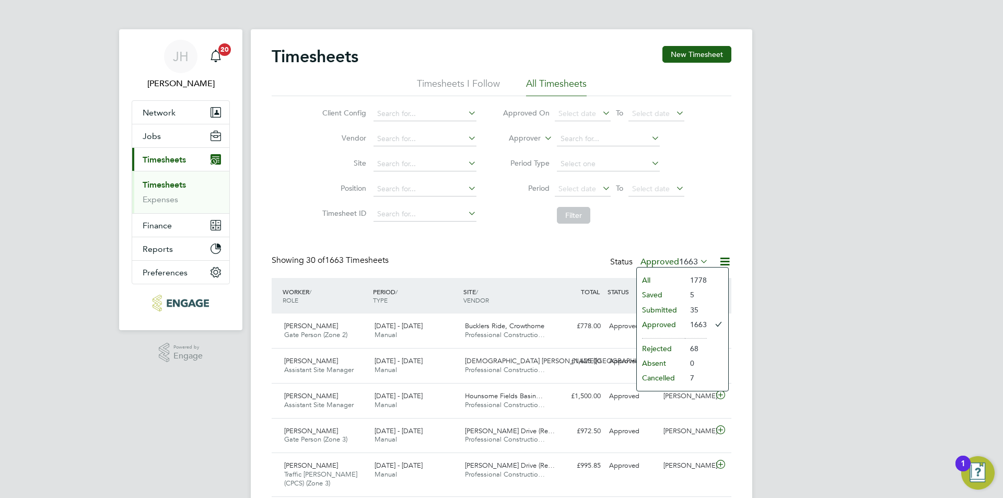
click at [667, 310] on li "Submitted" at bounding box center [661, 309] width 48 height 15
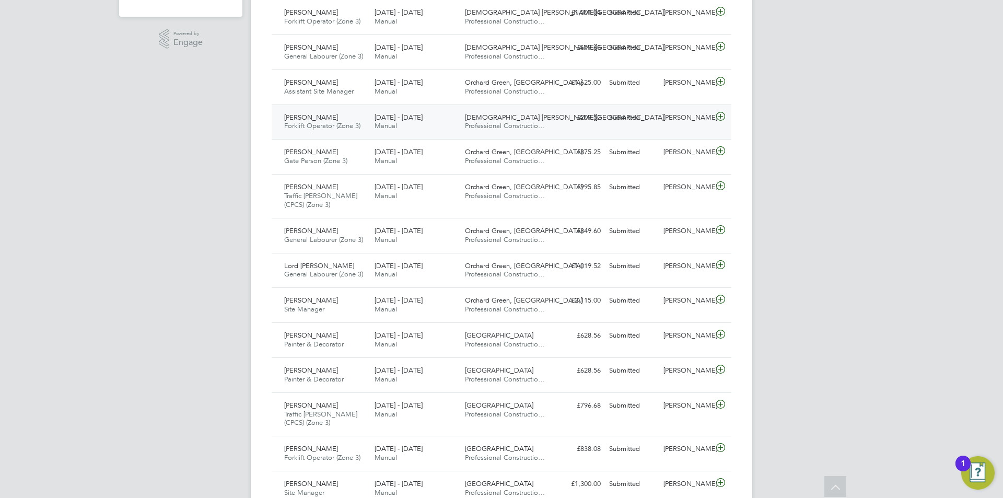
click at [695, 127] on div "Ronald Halford Forklift Operator (Zone 3) 25 - 31 Aug 2025 25 - 31 Aug 2025 Man…" at bounding box center [502, 121] width 460 height 35
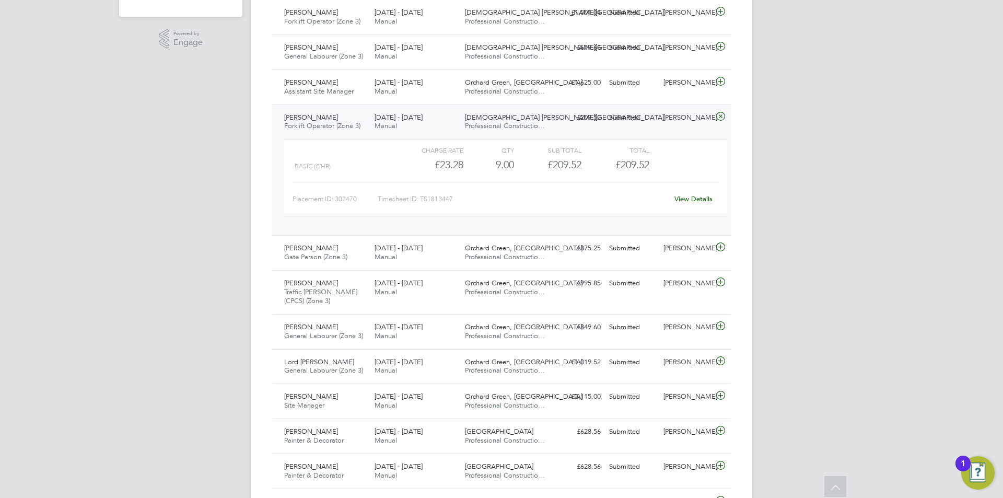
click at [700, 204] on div "View Details" at bounding box center [693, 199] width 51 height 17
click at [697, 199] on link "View Details" at bounding box center [693, 198] width 38 height 9
click at [689, 127] on div "Ronald Halford Forklift Operator (Zone 3) 25 - 31 Aug 2025 25 - 31 Aug 2025 Man…" at bounding box center [502, 169] width 460 height 131
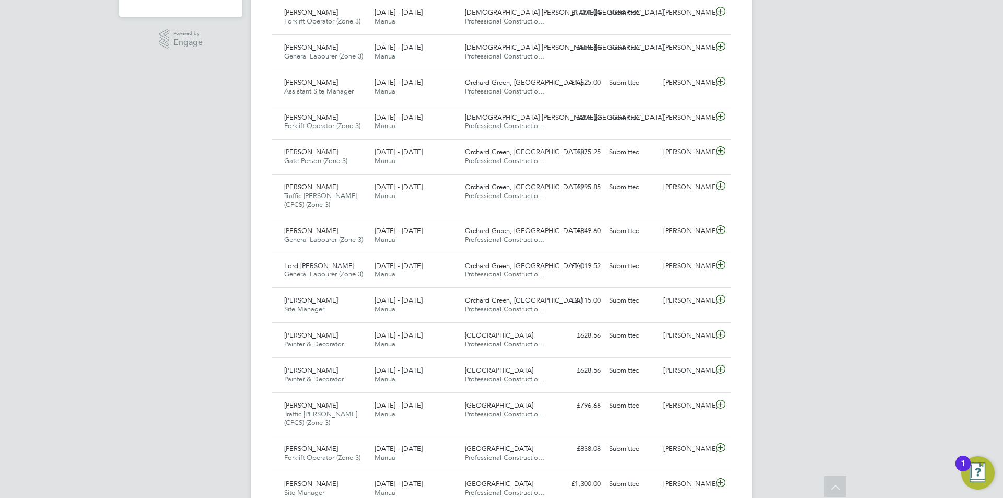
click at [891, 147] on div "JH Jess Hogan Notifications 20 Applications: Network Team Members Businesses Si…" at bounding box center [501, 419] width 1003 height 1464
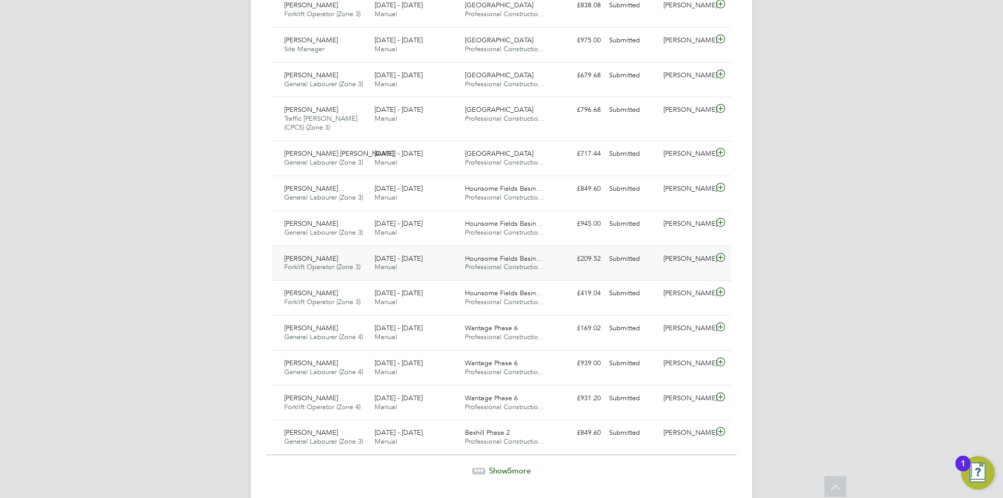
scroll to position [966, 0]
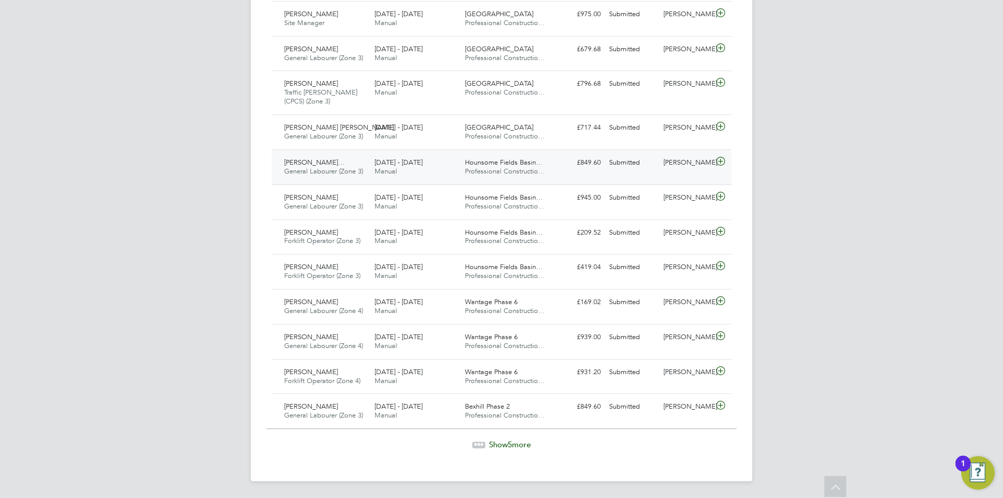
click at [697, 164] on div "[PERSON_NAME]" at bounding box center [686, 162] width 54 height 17
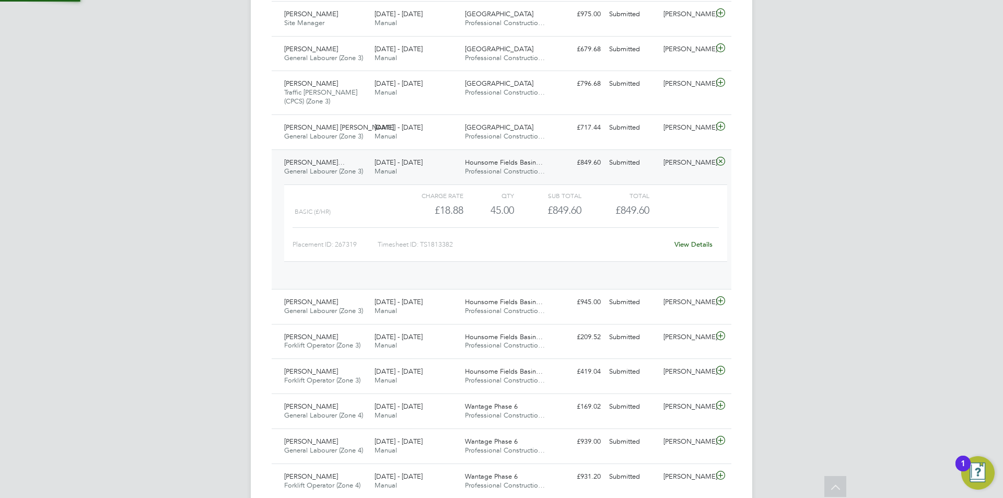
scroll to position [18, 102]
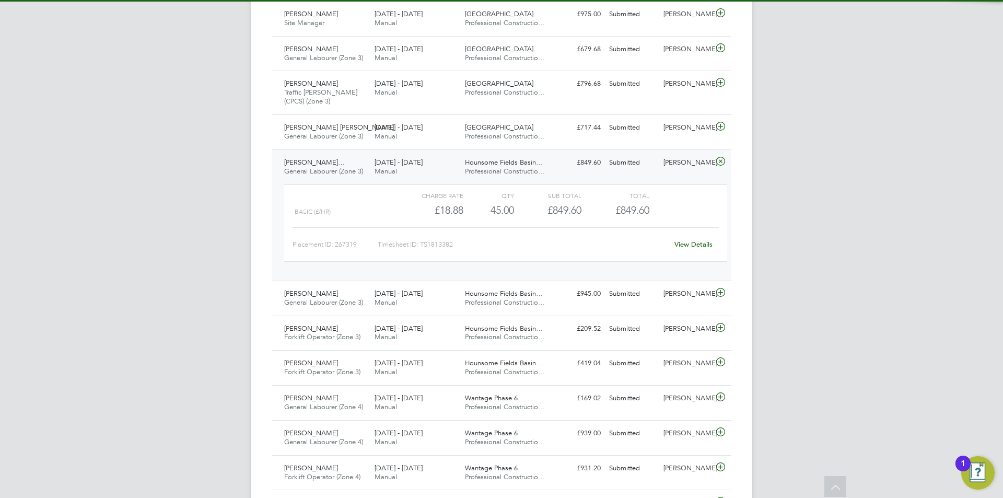
click at [708, 248] on link "View Details" at bounding box center [693, 244] width 38 height 9
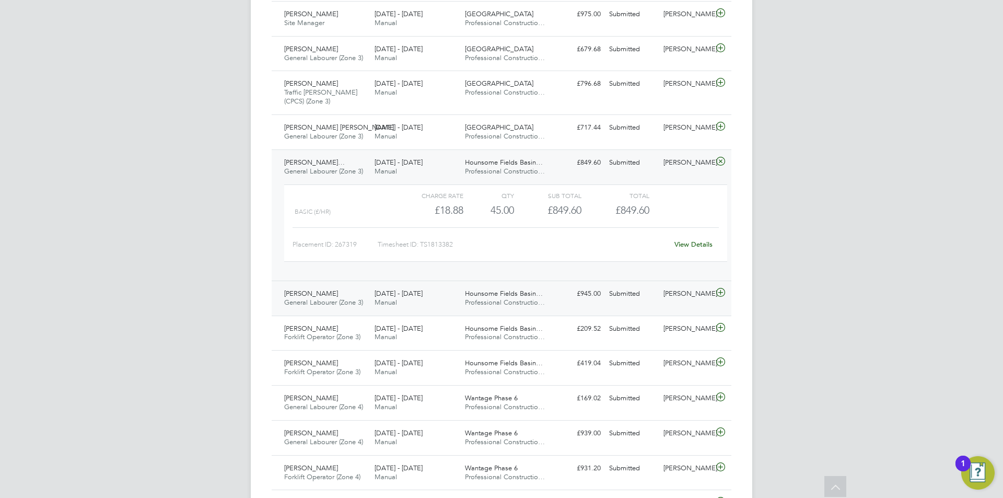
click at [697, 293] on div "[PERSON_NAME]" at bounding box center [686, 293] width 54 height 17
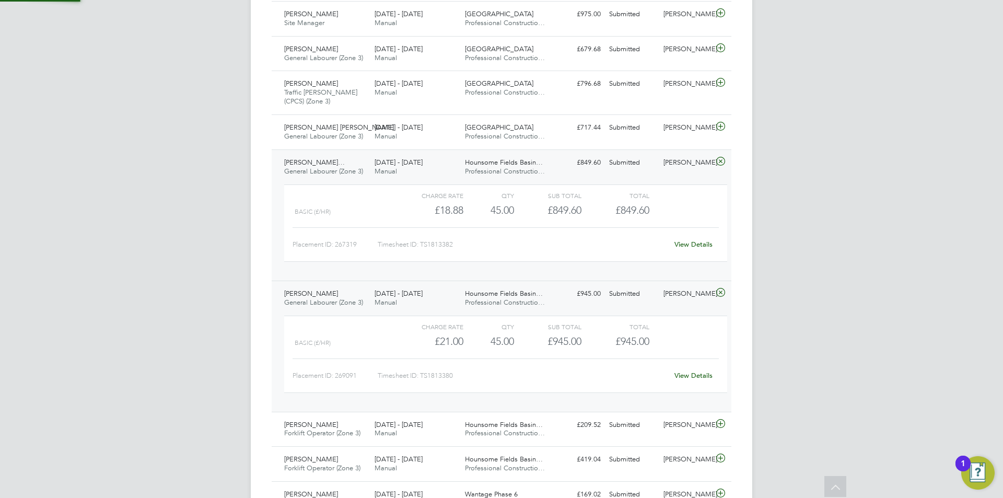
click at [695, 381] on div "View Details" at bounding box center [693, 375] width 51 height 17
click at [695, 372] on link "View Details" at bounding box center [693, 375] width 38 height 9
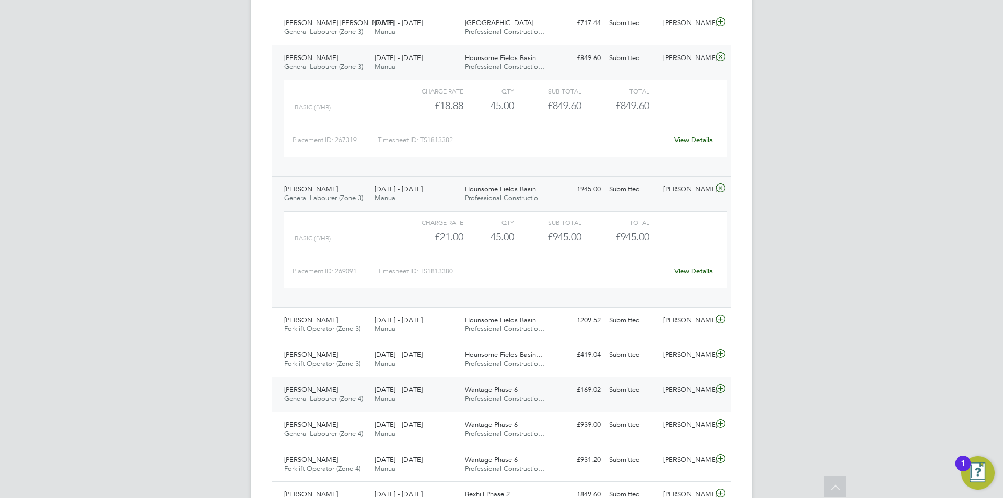
scroll to position [1123, 0]
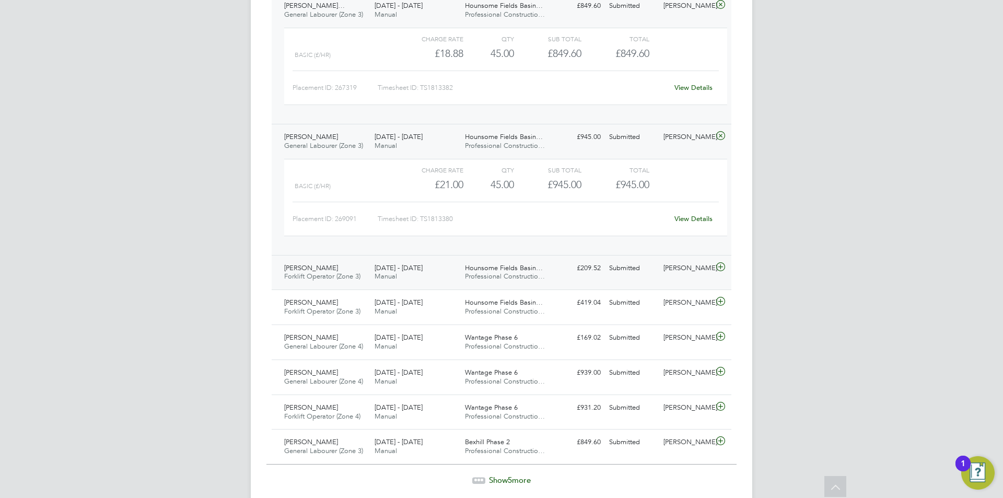
click at [675, 274] on div "[PERSON_NAME]" at bounding box center [686, 268] width 54 height 17
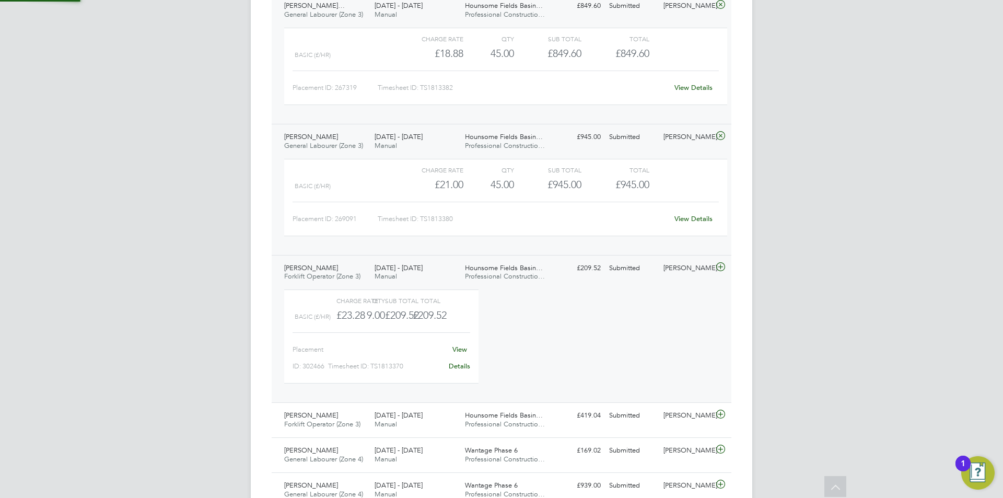
scroll to position [18, 102]
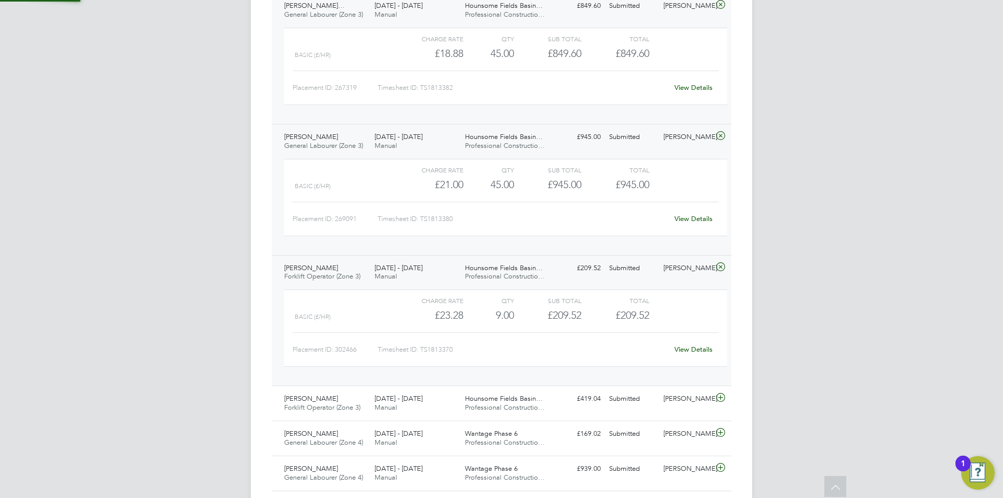
click at [696, 346] on link "View Details" at bounding box center [693, 349] width 38 height 9
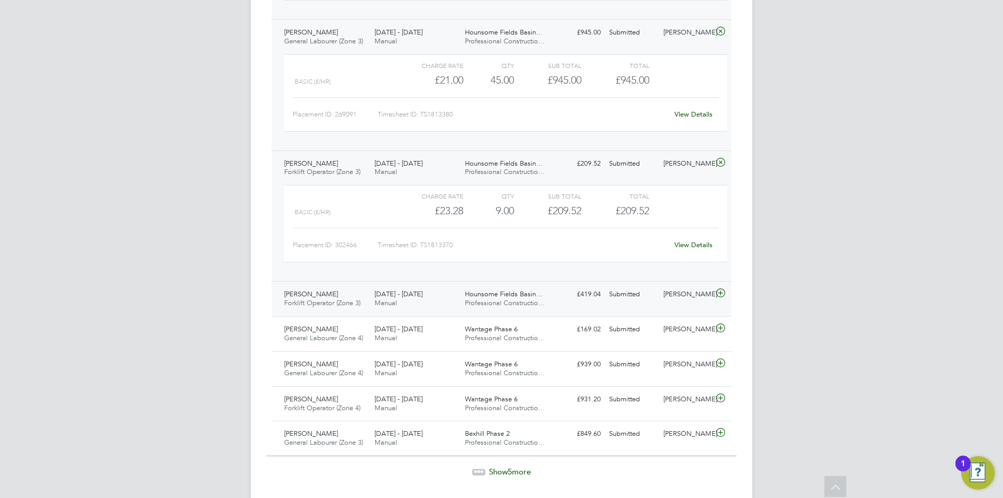
click at [681, 315] on div "Bradley May Forklift Operator (Zone 3) 25 - 31 Aug 2025 25 - 31 Aug 2025 Manual…" at bounding box center [502, 298] width 460 height 35
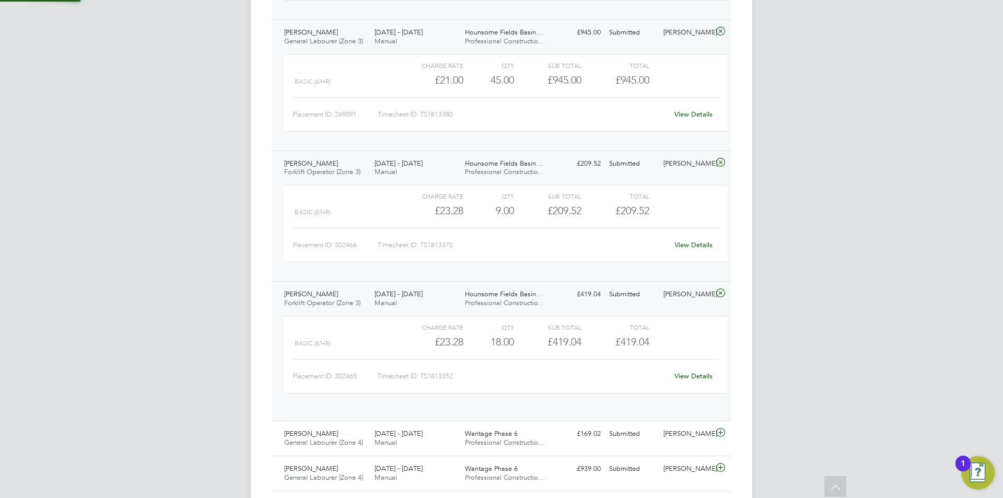
scroll to position [18, 102]
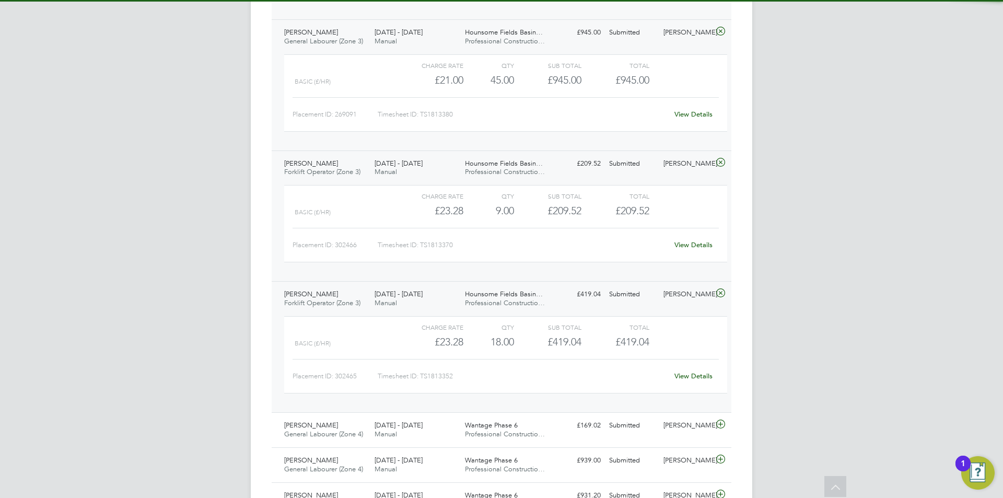
click at [694, 369] on div "View Details" at bounding box center [693, 376] width 51 height 17
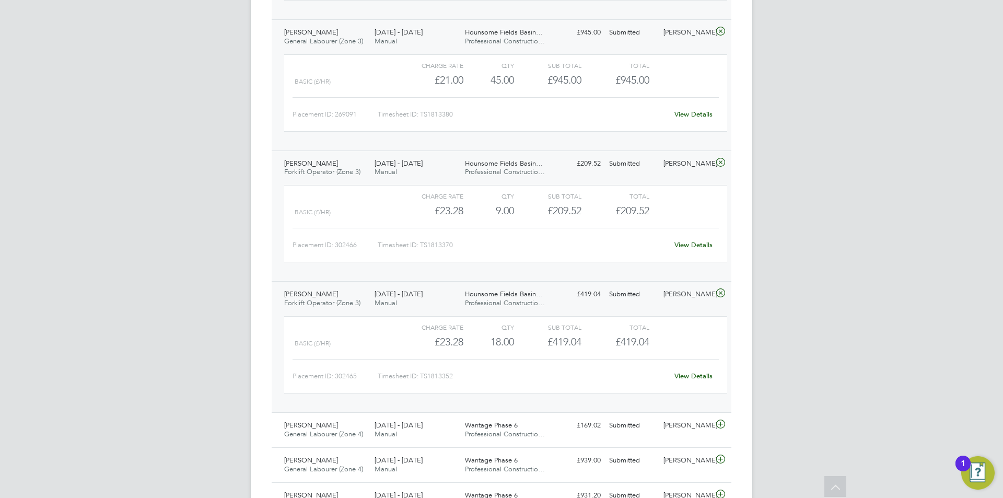
click at [695, 371] on div "View Details" at bounding box center [693, 376] width 51 height 17
click at [695, 374] on link "View Details" at bounding box center [693, 375] width 38 height 9
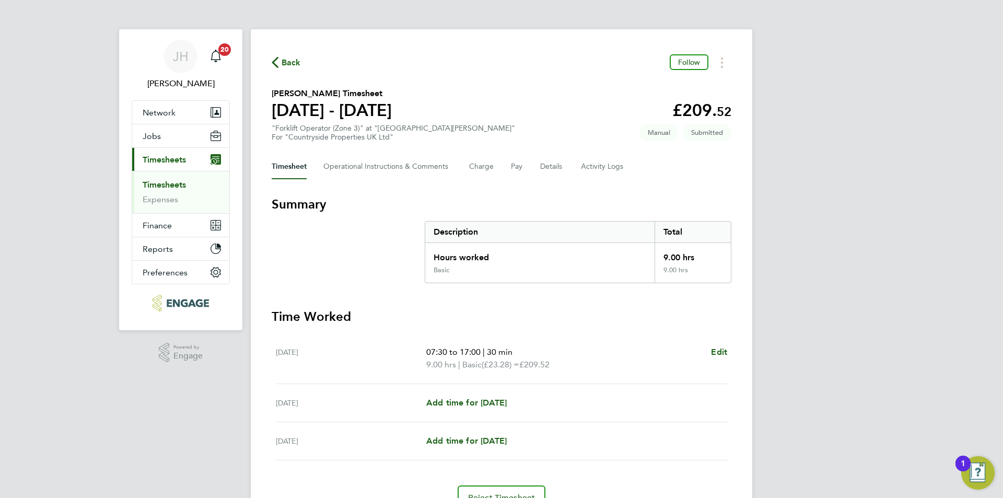
click at [537, 168] on div "Timesheet Operational Instructions & Comments Charge Pay Details Activity Logs" at bounding box center [502, 166] width 460 height 25
click at [541, 168] on button "Details" at bounding box center [552, 166] width 24 height 25
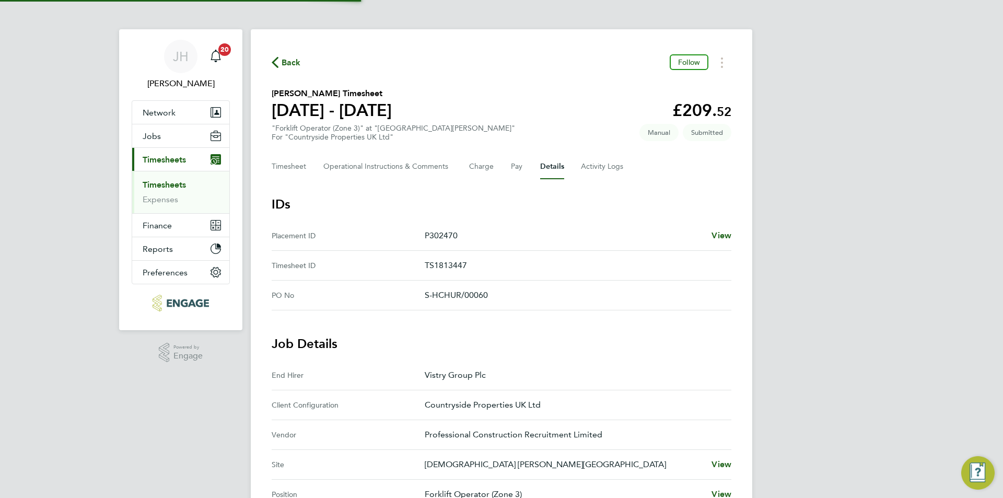
scroll to position [261, 0]
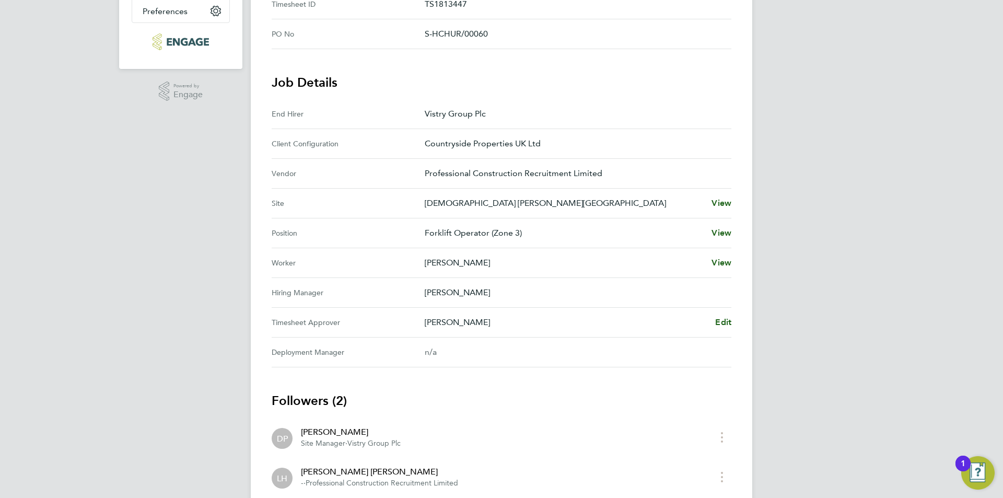
click at [726, 314] on Approver "Timesheet Approver [PERSON_NAME] Edit" at bounding box center [502, 323] width 460 height 30
click at [725, 315] on Approver "Timesheet Approver [PERSON_NAME] Edit" at bounding box center [502, 323] width 460 height 30
click at [727, 318] on span "Edit" at bounding box center [723, 322] width 16 height 10
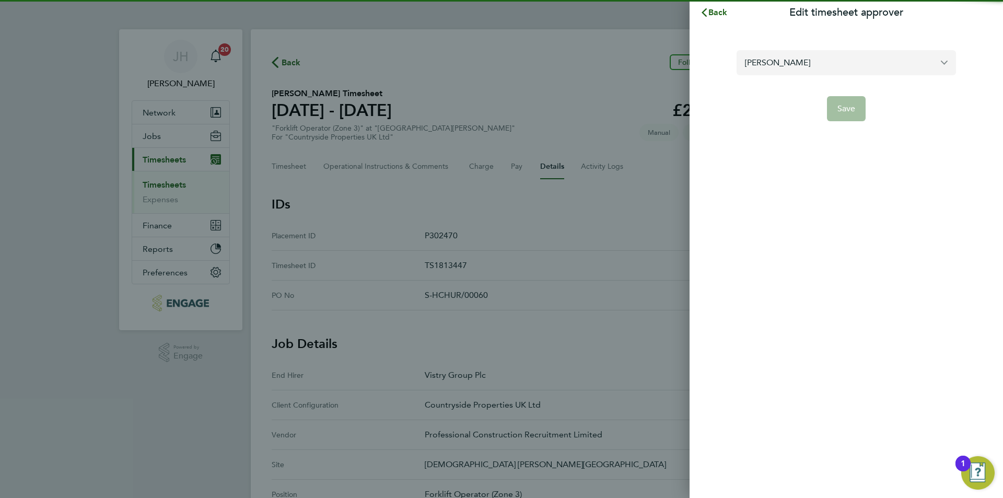
click at [808, 67] on input "[PERSON_NAME]" at bounding box center [846, 62] width 219 height 25
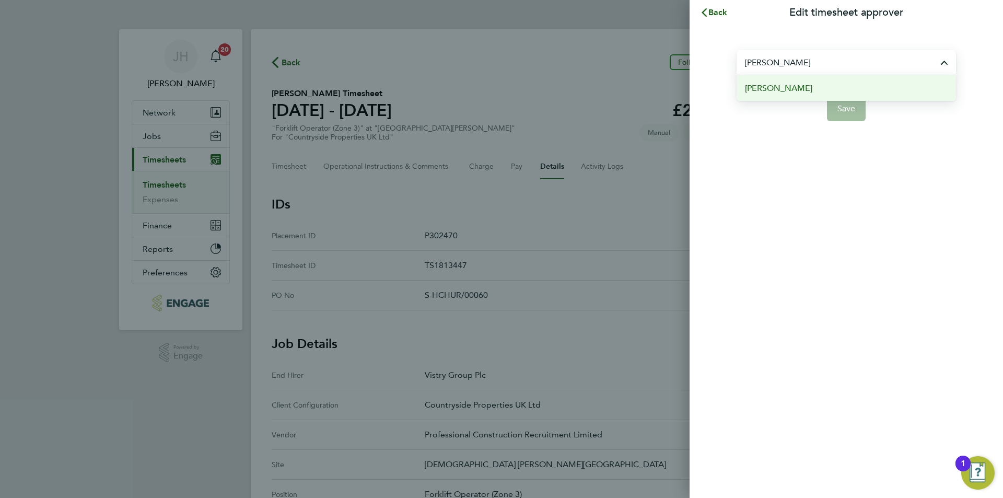
click at [795, 93] on span "[PERSON_NAME]" at bounding box center [778, 88] width 67 height 13
type input "[PERSON_NAME]"
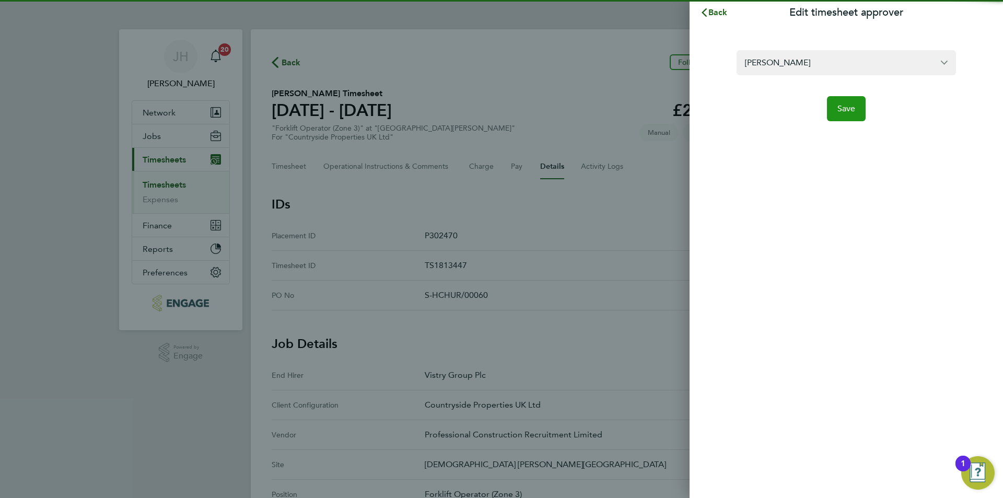
click at [838, 108] on span "Save" at bounding box center [846, 108] width 18 height 10
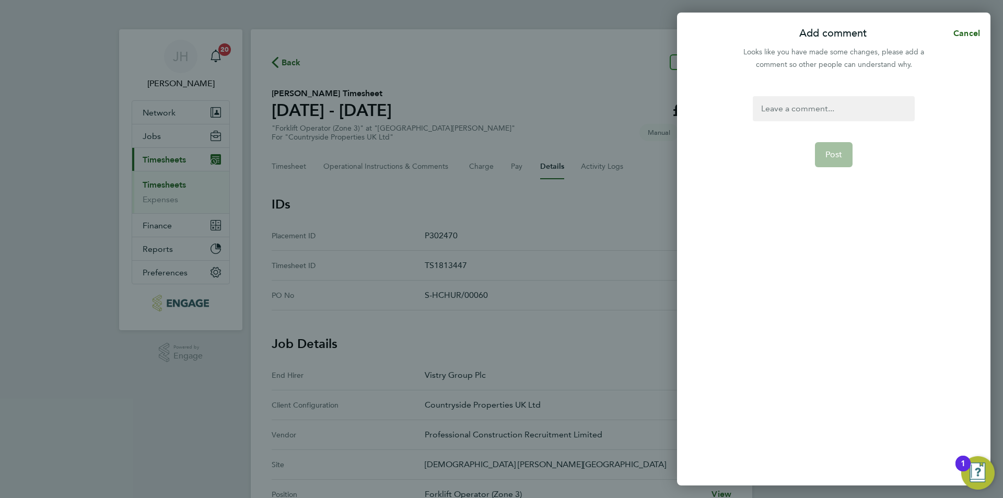
drag, startPoint x: 828, startPoint y: 109, endPoint x: 814, endPoint y: 108, distance: 13.6
click at [828, 109] on div at bounding box center [833, 108] width 161 height 25
click at [814, 108] on div at bounding box center [833, 108] width 161 height 25
click at [827, 137] on form "timesheet approver Post" at bounding box center [834, 221] width 170 height 251
click at [828, 141] on form "timesheet approver Post" at bounding box center [834, 221] width 170 height 251
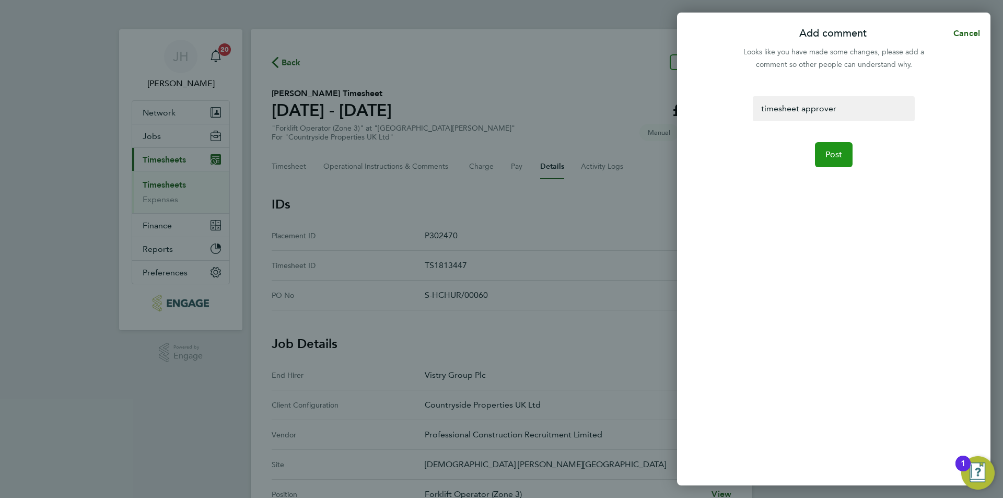
click at [830, 149] on button "Post" at bounding box center [834, 154] width 38 height 25
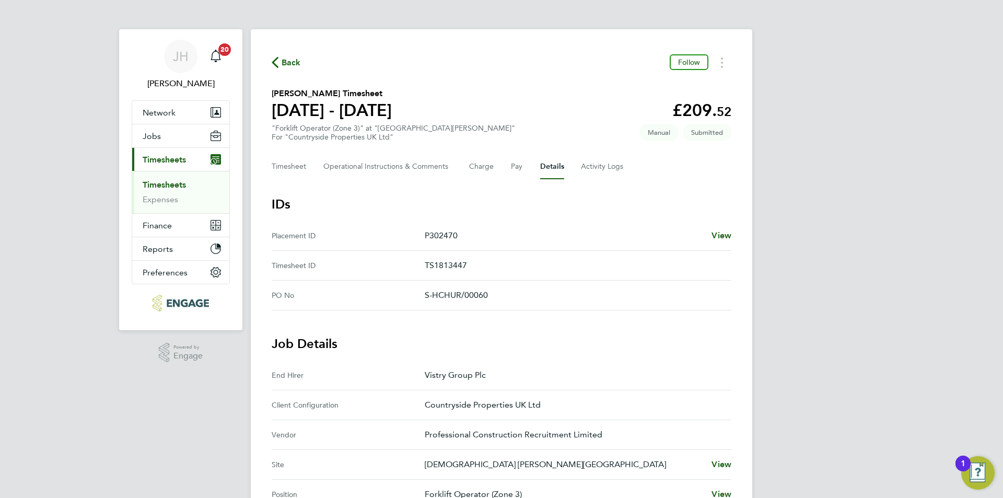
click at [802, 159] on div "[PERSON_NAME] Notifications 20 Applications: Network Team Members Businesses Si…" at bounding box center [501, 414] width 1003 height 829
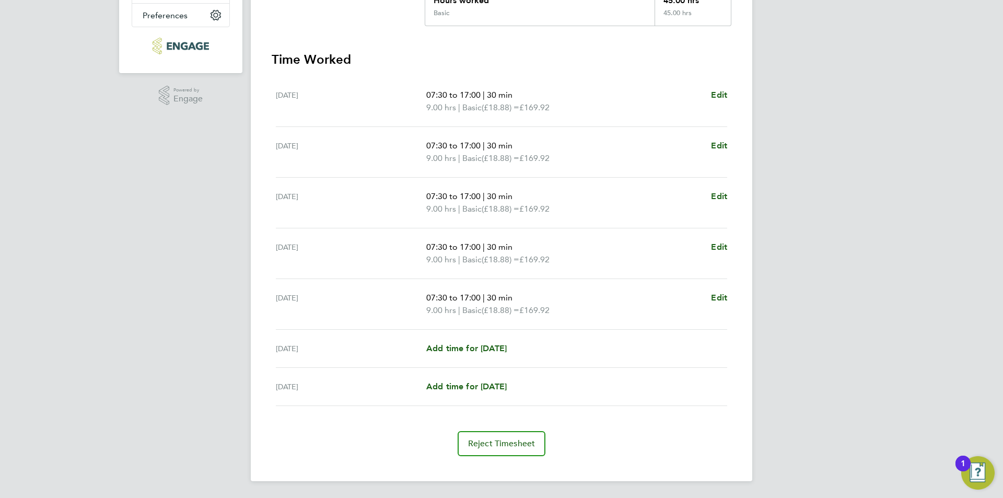
scroll to position [100, 0]
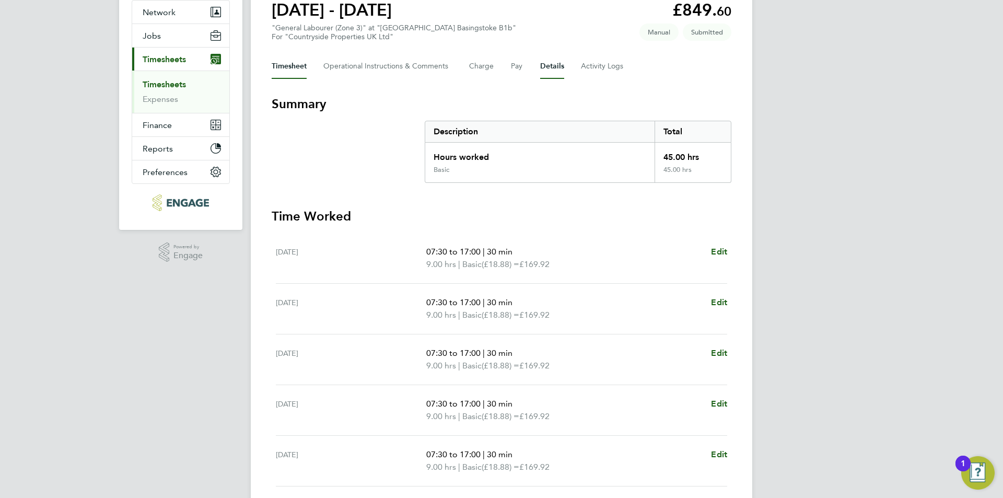
click at [544, 70] on button "Details" at bounding box center [552, 66] width 24 height 25
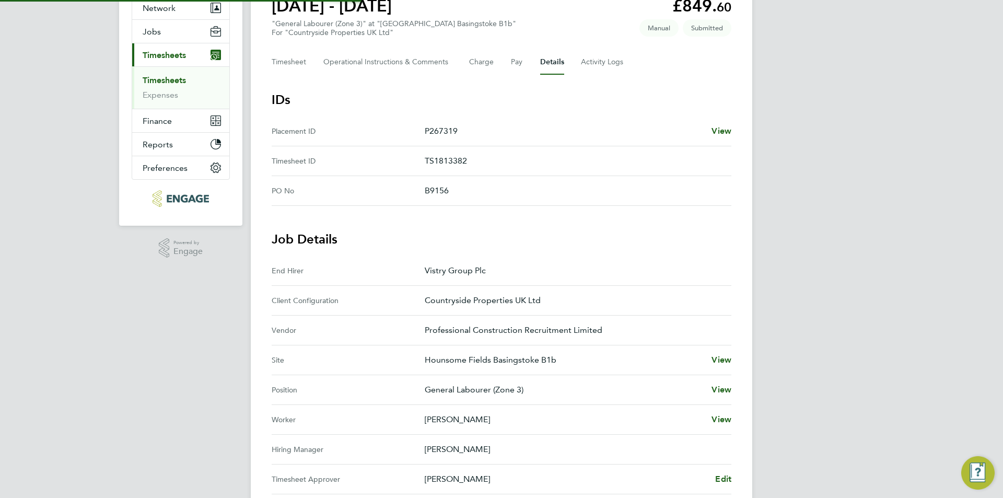
scroll to position [273, 0]
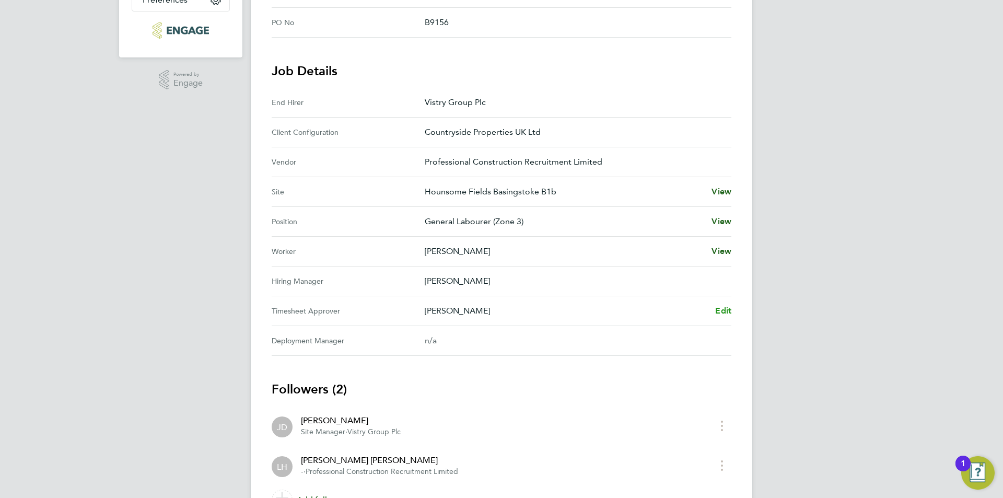
click at [730, 309] on span "Edit" at bounding box center [723, 311] width 16 height 10
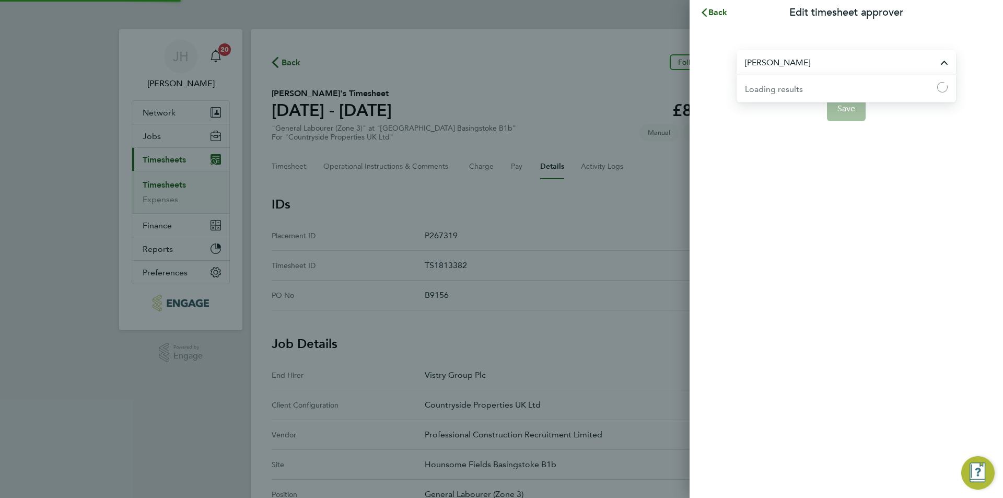
click at [846, 66] on input "[PERSON_NAME]" at bounding box center [846, 62] width 219 height 25
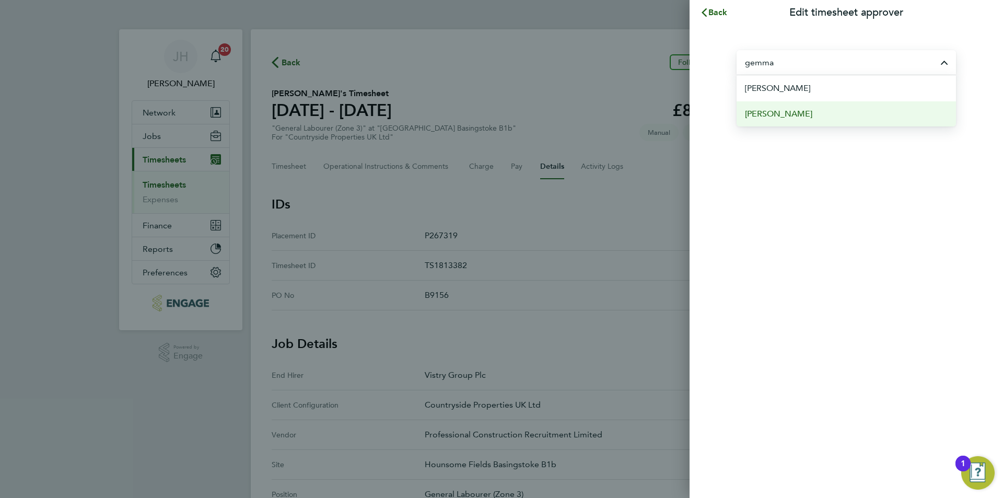
click at [831, 113] on li "[PERSON_NAME]" at bounding box center [846, 114] width 219 height 26
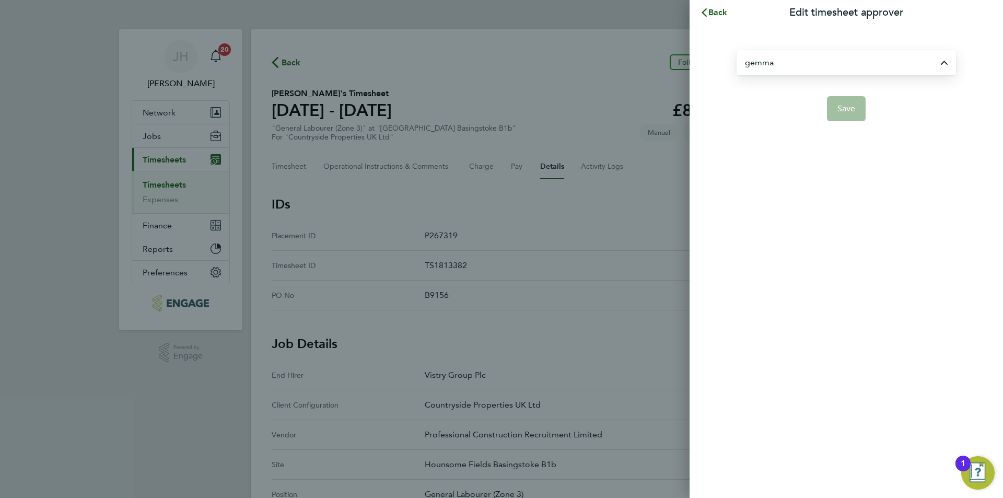
type input "[PERSON_NAME]"
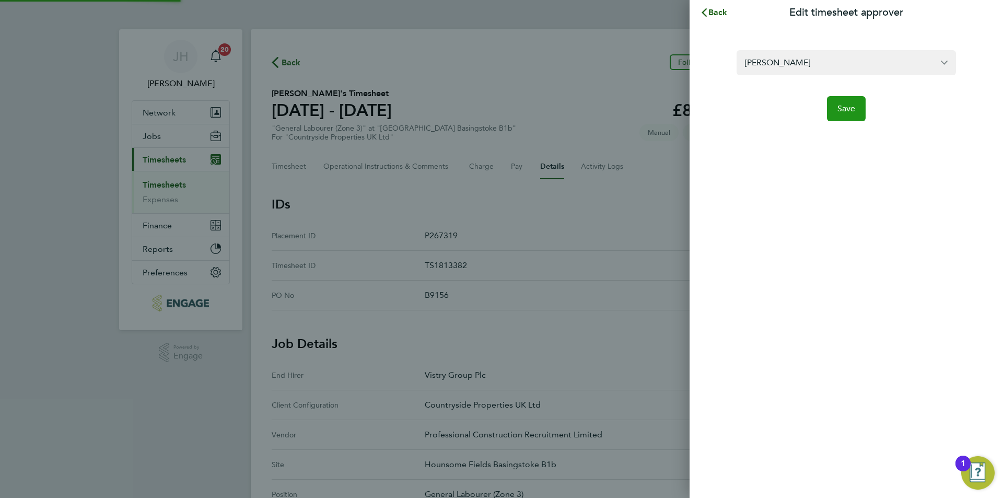
click at [846, 113] on span "Save" at bounding box center [846, 108] width 18 height 10
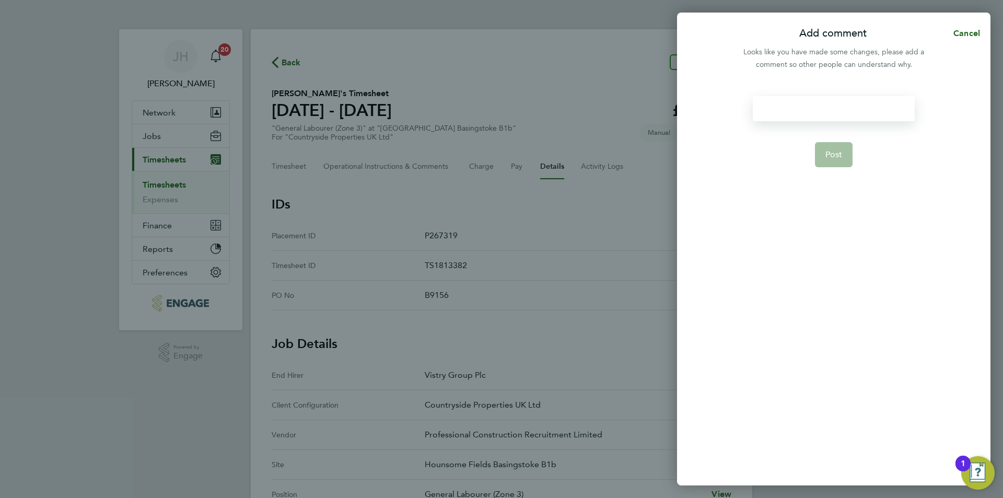
click at [813, 109] on div at bounding box center [833, 108] width 161 height 25
click at [821, 114] on div at bounding box center [833, 108] width 161 height 25
paste div
click at [830, 160] on button "Post" at bounding box center [834, 154] width 38 height 25
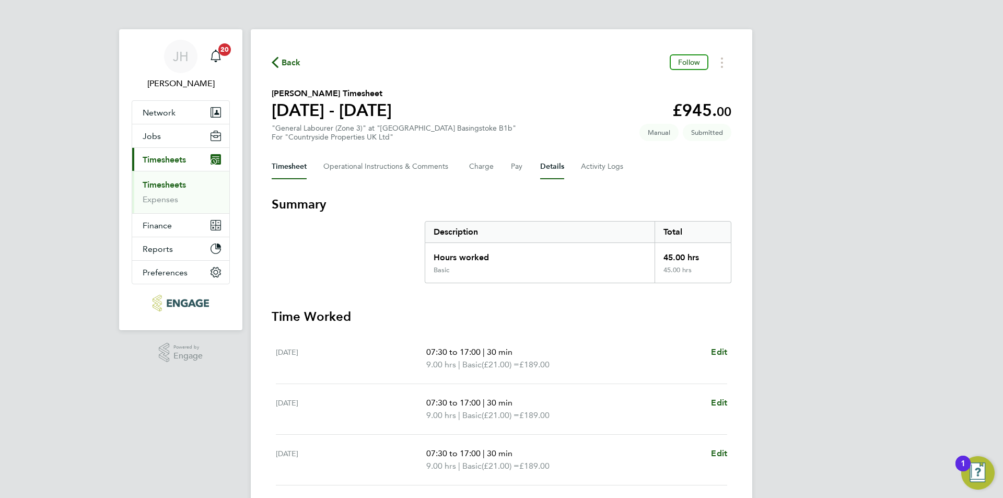
click at [549, 174] on button "Details" at bounding box center [552, 166] width 24 height 25
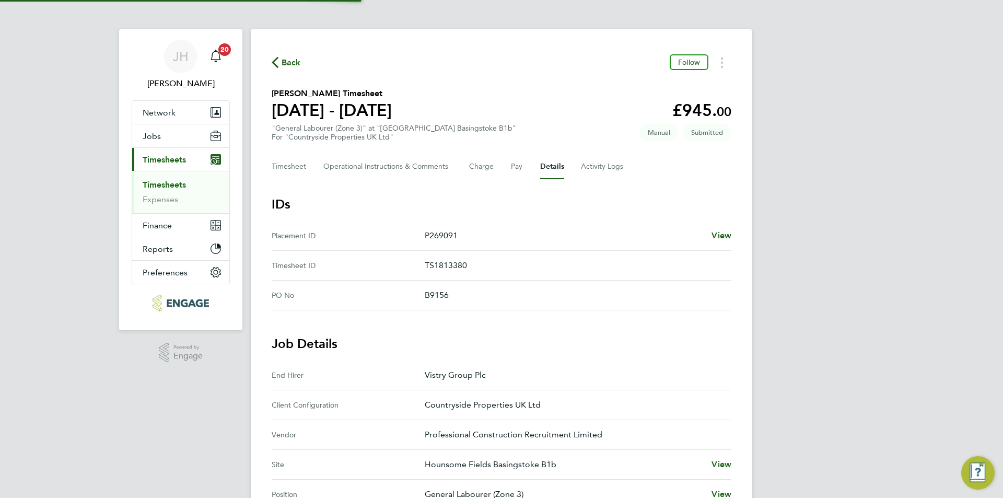
scroll to position [209, 0]
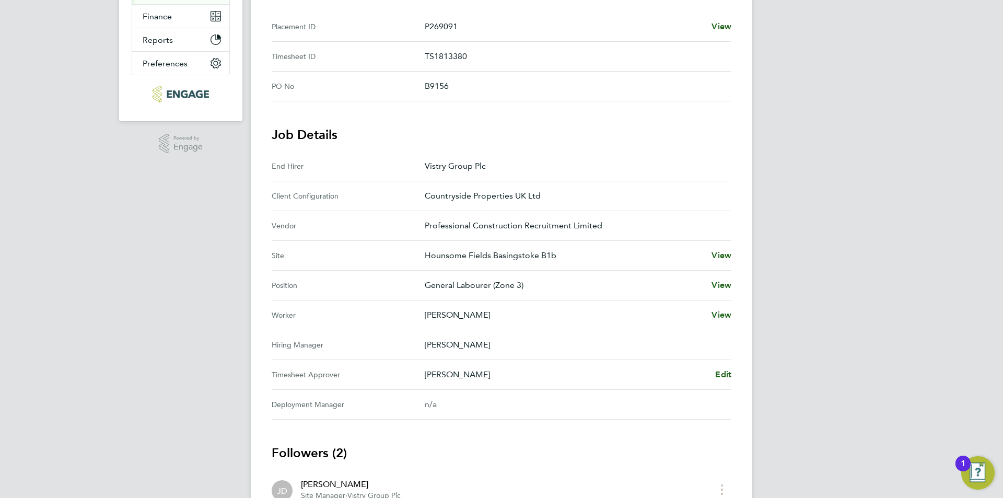
drag, startPoint x: 707, startPoint y: 368, endPoint x: 713, endPoint y: 371, distance: 6.8
click at [707, 368] on div "[PERSON_NAME] Edit" at bounding box center [578, 374] width 307 height 13
click at [713, 371] on div "[PERSON_NAME] Edit" at bounding box center [578, 374] width 307 height 13
click at [726, 369] on link "Edit" at bounding box center [723, 374] width 16 height 13
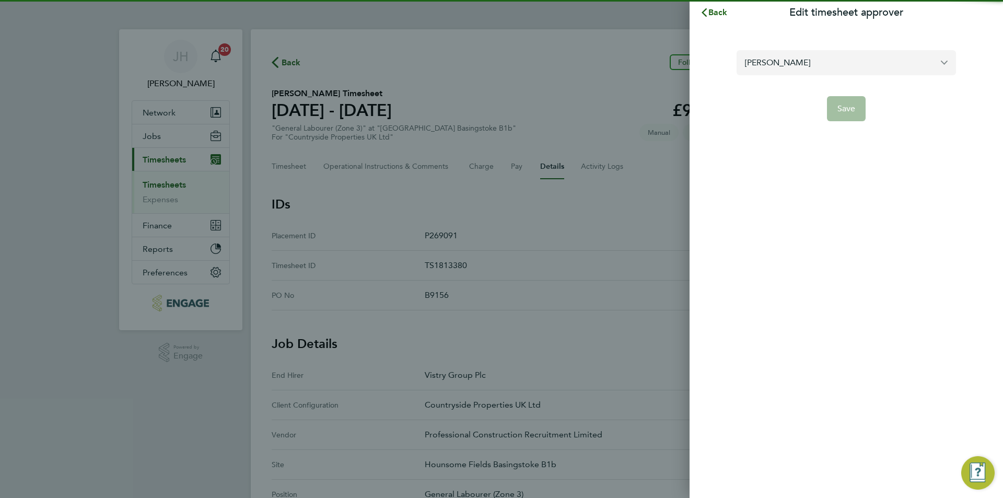
click at [834, 57] on input "[PERSON_NAME]" at bounding box center [846, 62] width 219 height 25
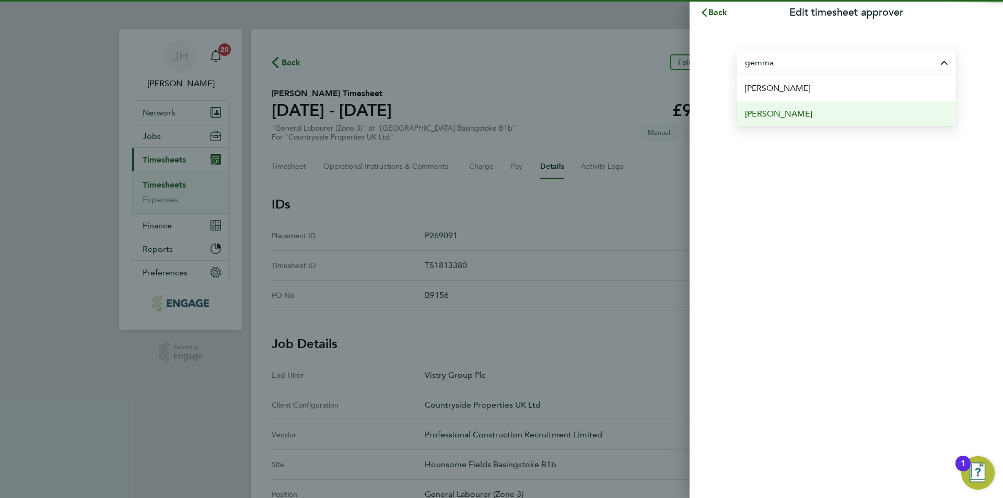
click at [809, 120] on li "[PERSON_NAME]" at bounding box center [846, 114] width 219 height 26
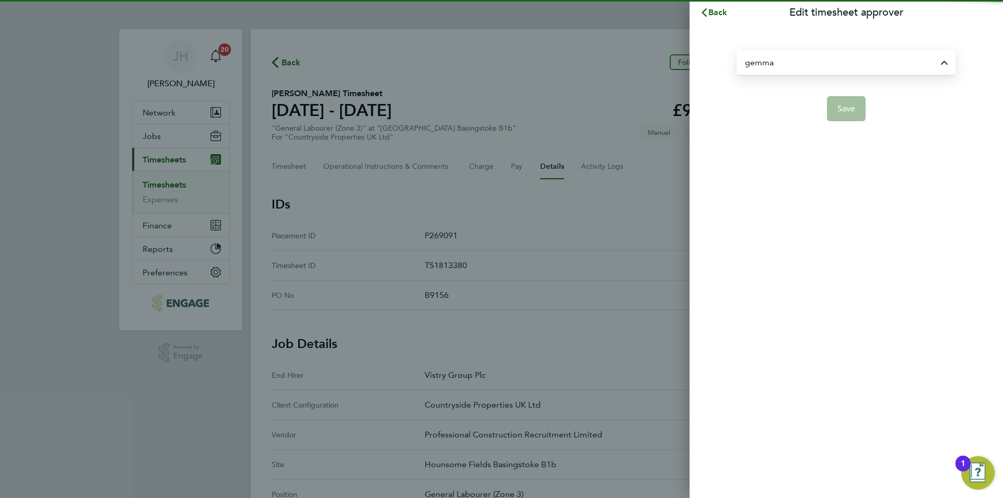
type input "[PERSON_NAME]"
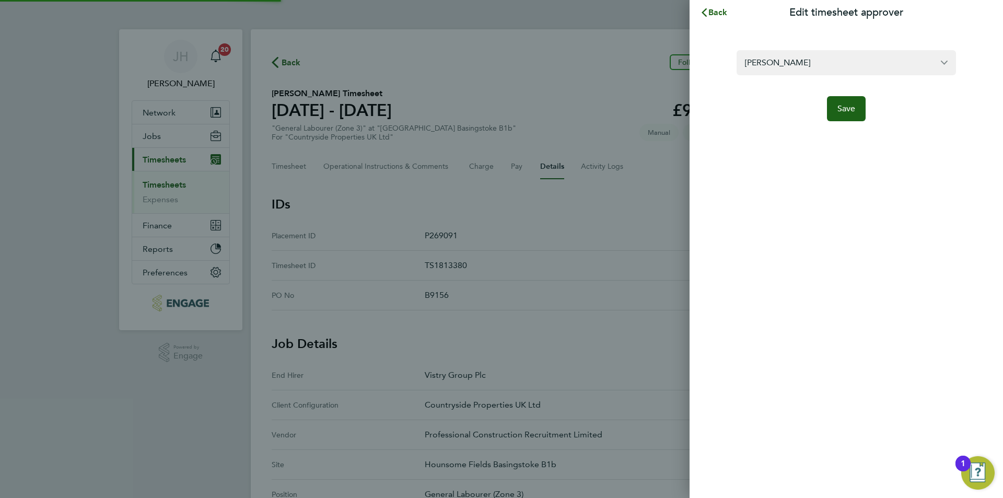
click at [838, 122] on div "[PERSON_NAME] Save" at bounding box center [846, 79] width 313 height 109
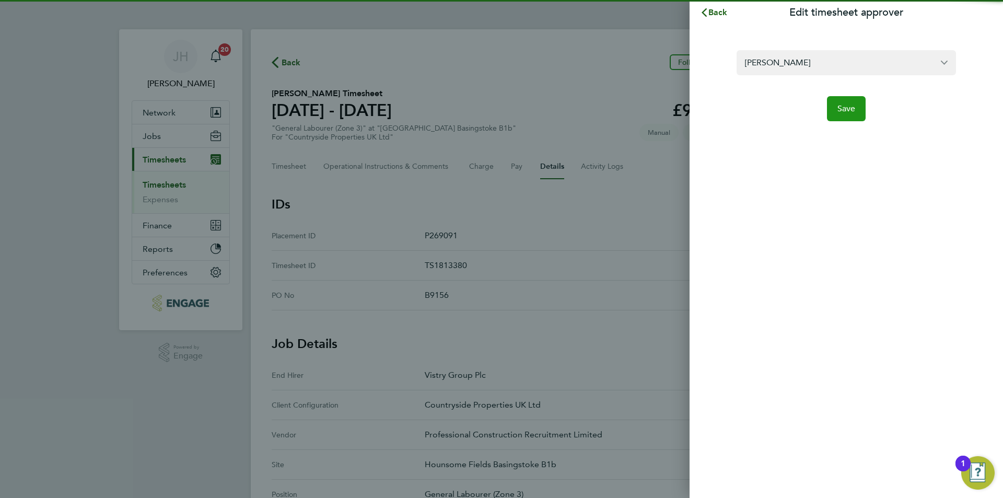
click at [837, 116] on button "Save" at bounding box center [846, 108] width 39 height 25
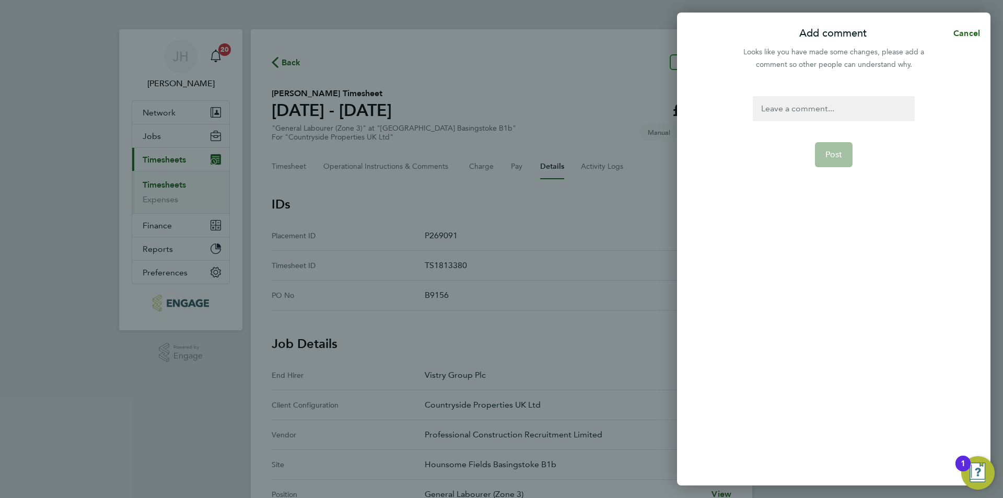
click at [806, 101] on div at bounding box center [833, 108] width 161 height 25
click at [806, 102] on div at bounding box center [833, 108] width 161 height 25
paste div
click at [835, 152] on span "Post" at bounding box center [833, 154] width 17 height 10
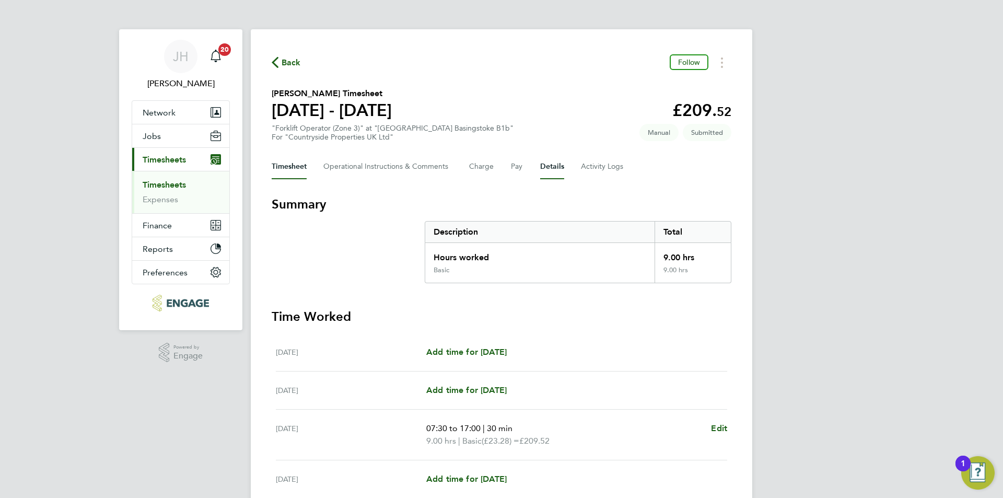
click at [545, 164] on button "Details" at bounding box center [552, 166] width 24 height 25
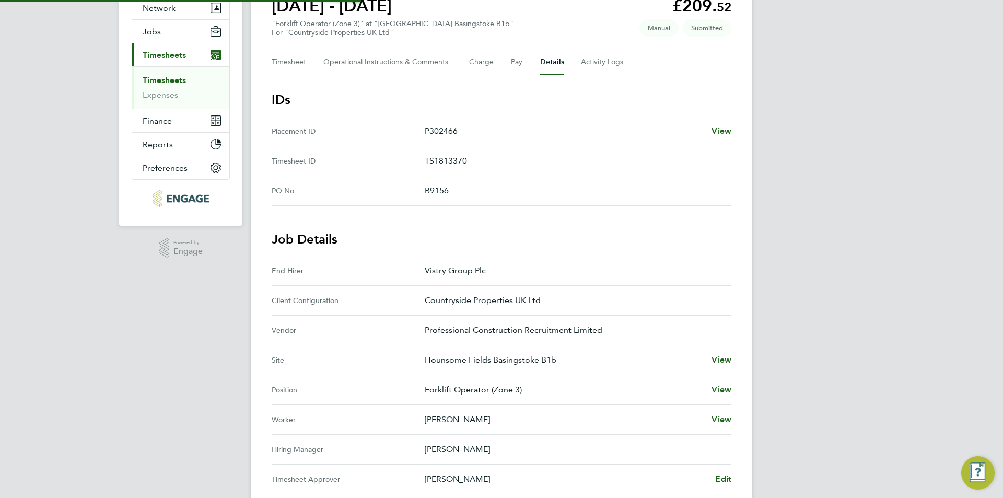
scroll to position [313, 0]
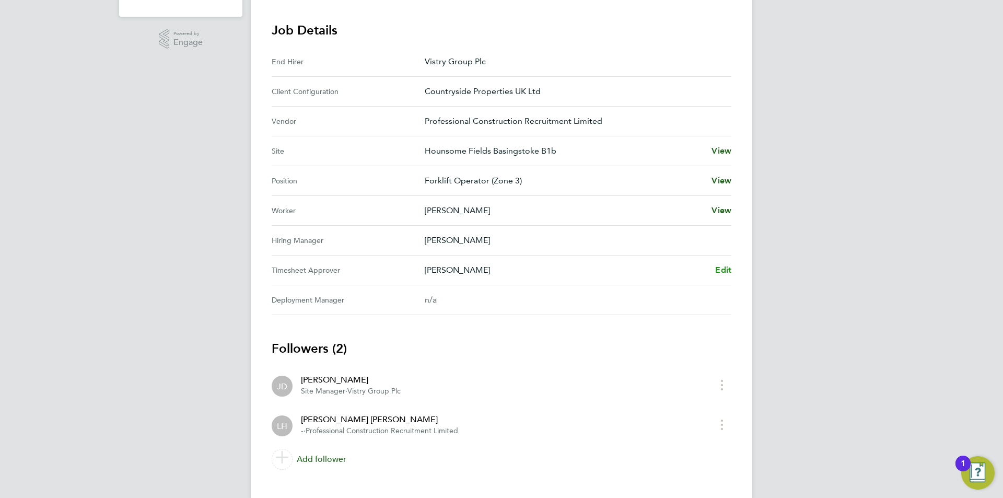
click at [725, 273] on span "Edit" at bounding box center [723, 270] width 16 height 10
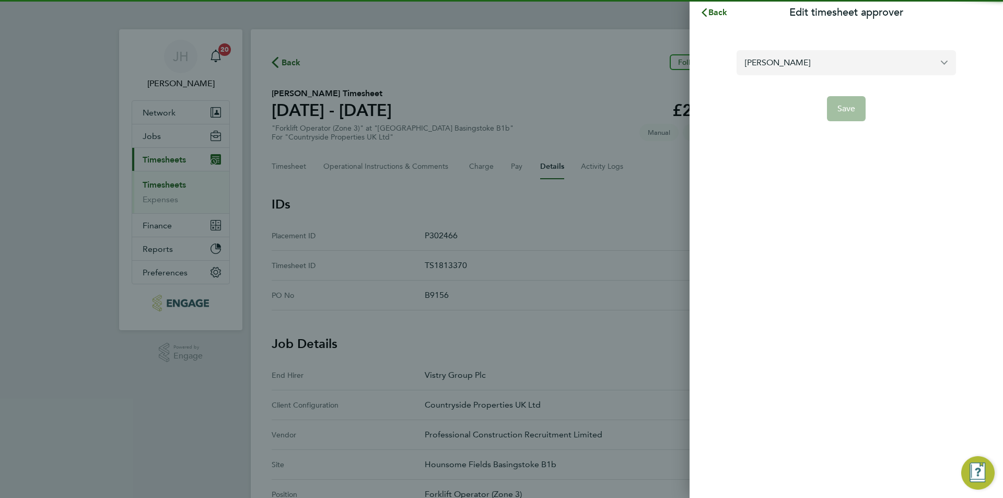
click at [829, 63] on input "[PERSON_NAME]" at bounding box center [846, 62] width 219 height 25
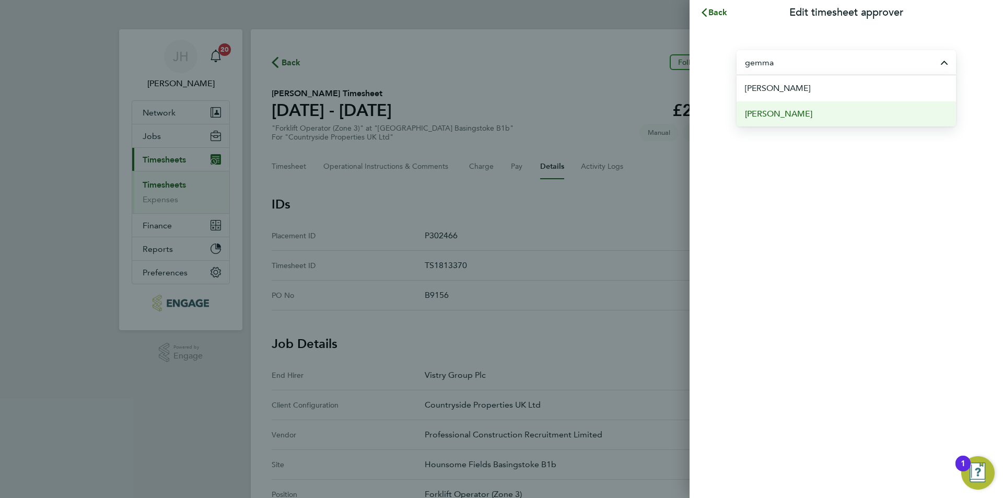
click at [825, 113] on li "[PERSON_NAME]" at bounding box center [846, 114] width 219 height 26
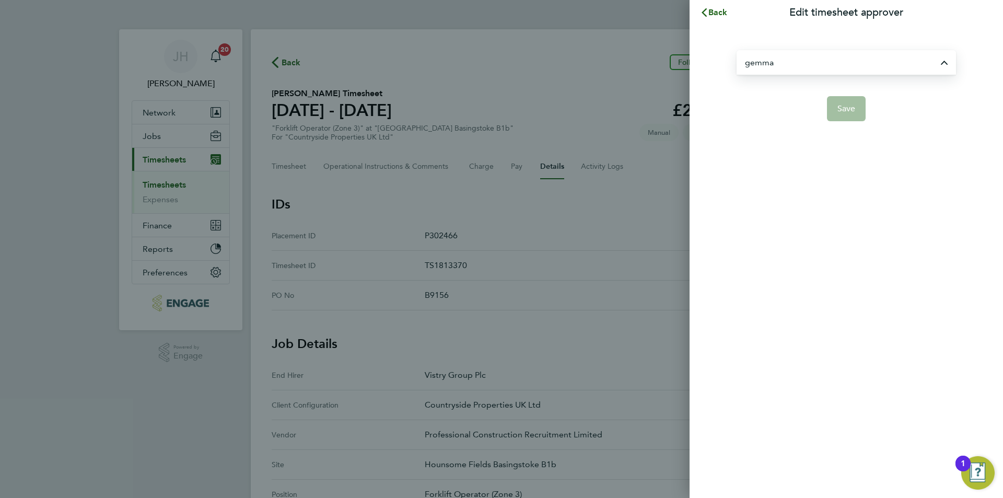
type input "[PERSON_NAME]"
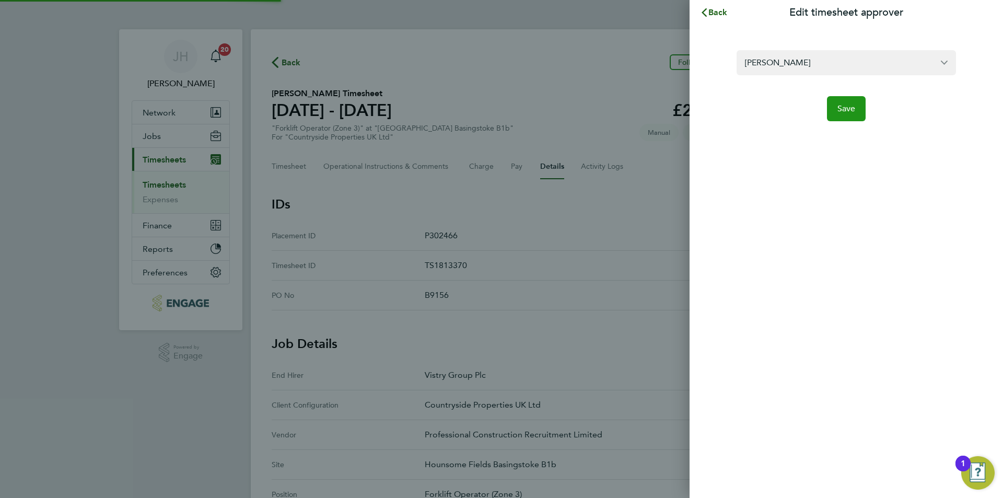
click at [844, 115] on button "Save" at bounding box center [846, 108] width 39 height 25
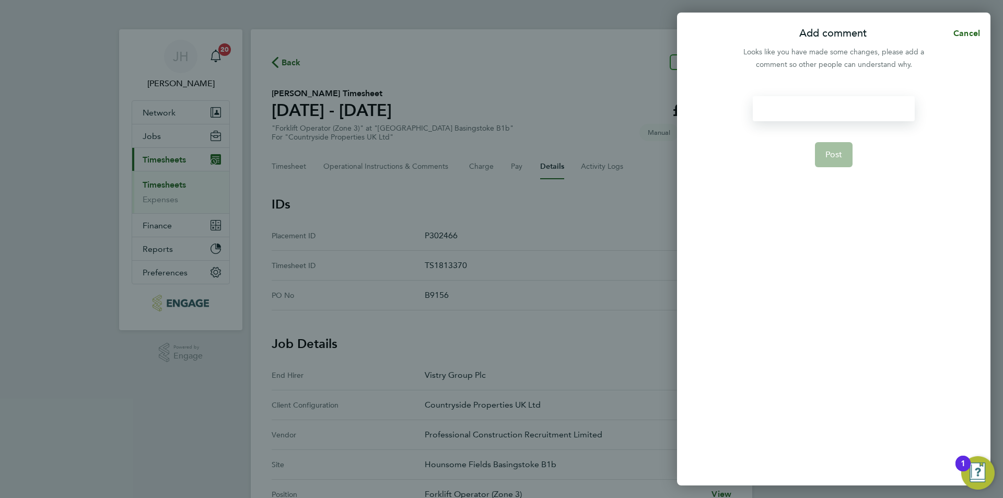
click at [806, 102] on div at bounding box center [833, 108] width 161 height 25
click at [807, 113] on div at bounding box center [833, 108] width 161 height 25
paste div
click at [841, 156] on span "Post" at bounding box center [833, 154] width 17 height 10
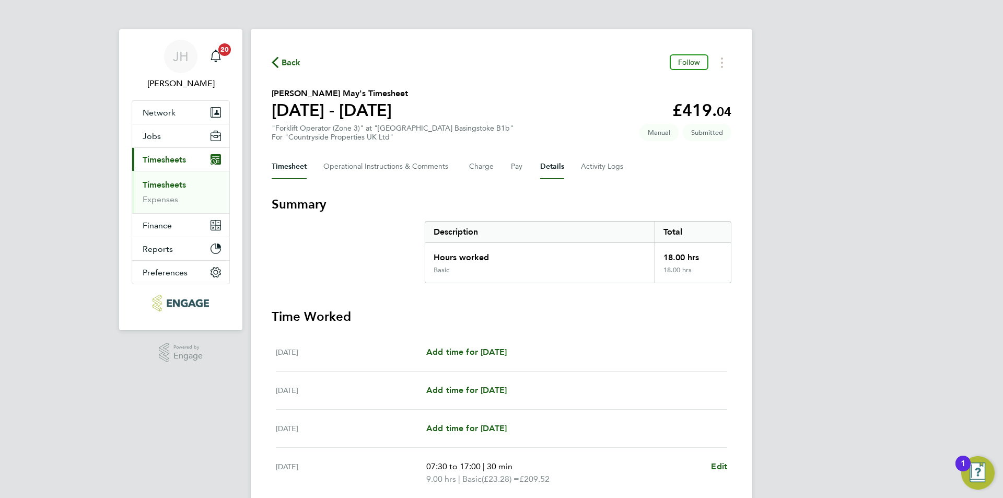
click at [557, 168] on button "Details" at bounding box center [552, 166] width 24 height 25
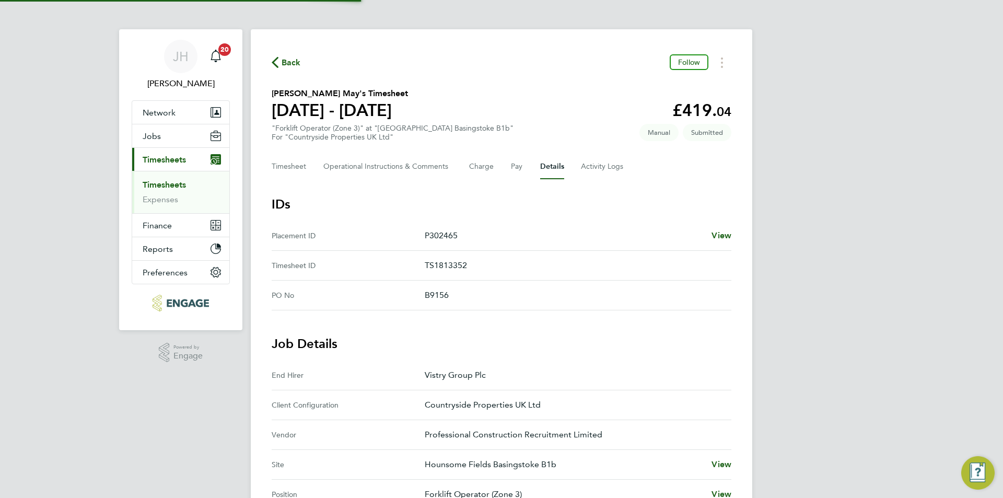
scroll to position [261, 0]
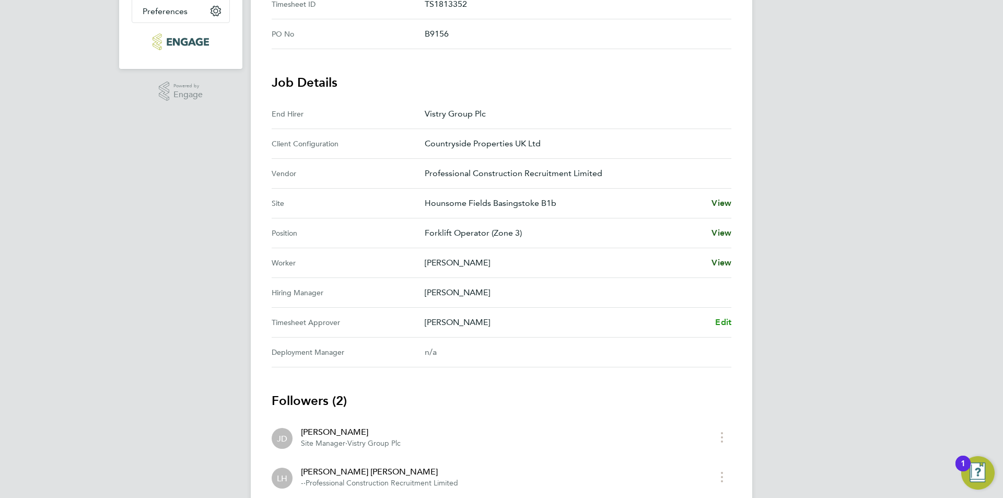
click at [720, 327] on link "Edit" at bounding box center [723, 322] width 16 height 13
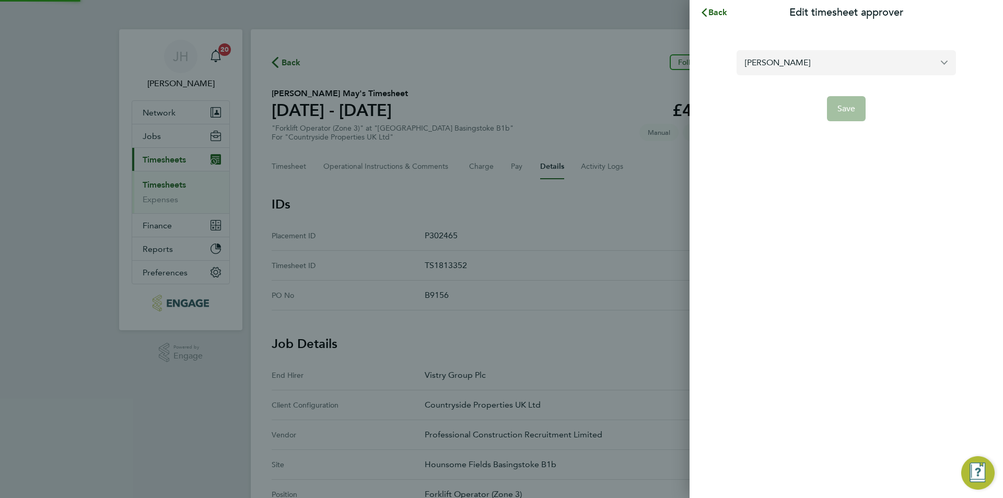
click at [824, 70] on input "[PERSON_NAME]" at bounding box center [846, 62] width 219 height 25
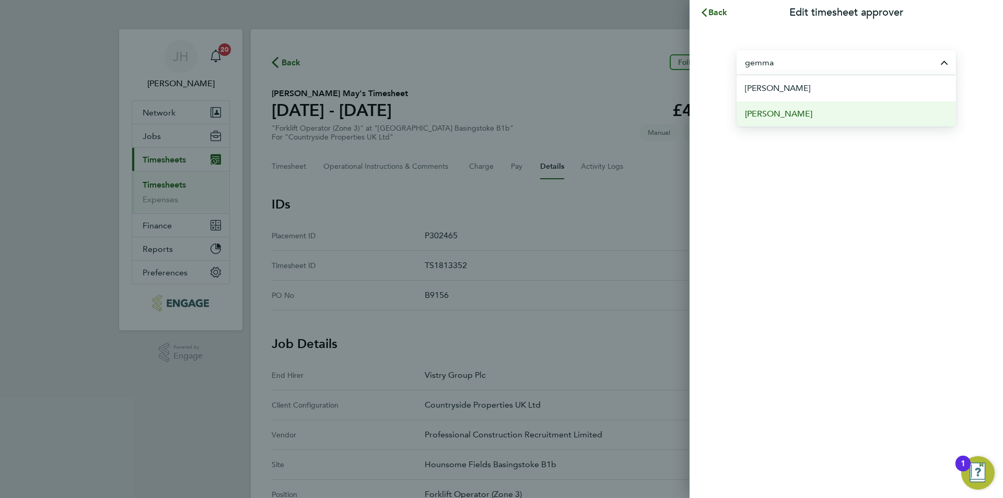
click at [817, 106] on li "[PERSON_NAME]" at bounding box center [846, 114] width 219 height 26
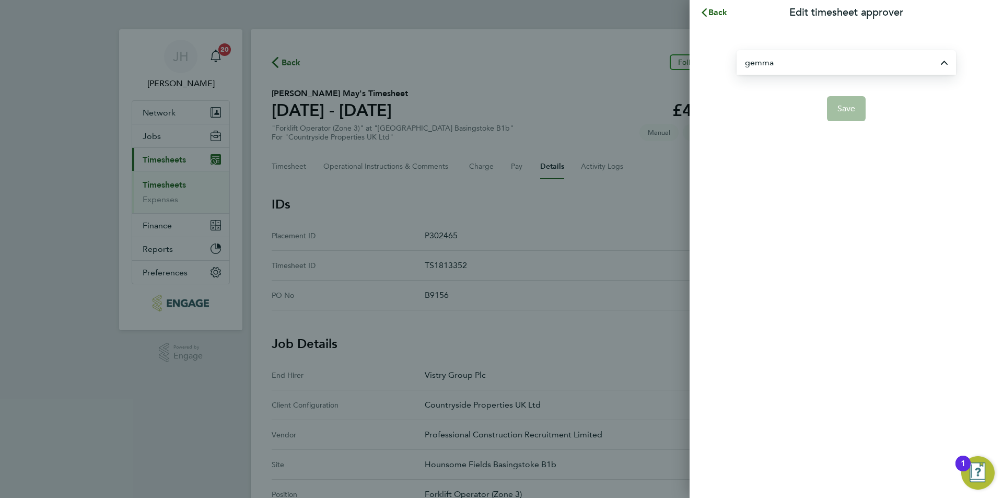
type input "[PERSON_NAME]"
click at [853, 104] on span "Save" at bounding box center [846, 108] width 18 height 10
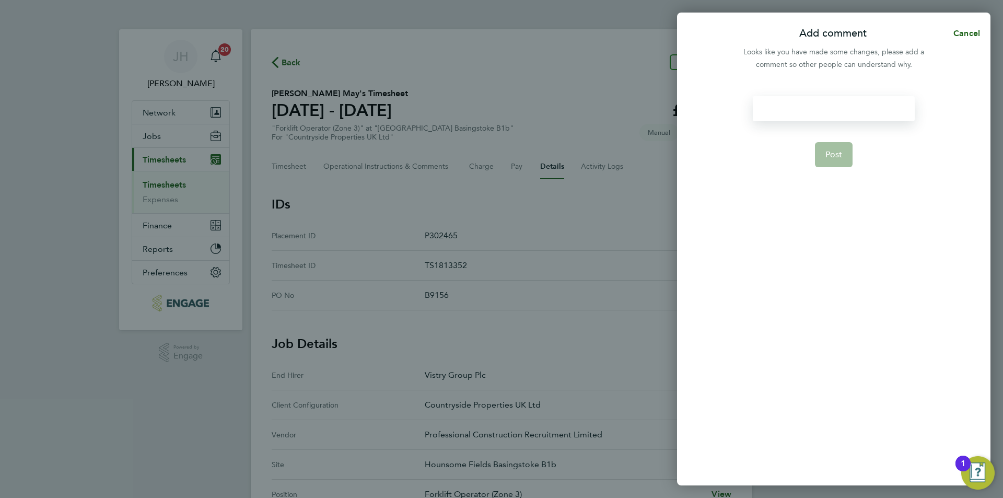
click at [803, 107] on div at bounding box center [833, 108] width 161 height 25
click at [807, 107] on div at bounding box center [833, 108] width 161 height 25
drag, startPoint x: 801, startPoint y: 112, endPoint x: 760, endPoint y: 106, distance: 41.7
click at [760, 106] on div "timesheet approver" at bounding box center [833, 108] width 161 height 25
copy div "timesheet approver"
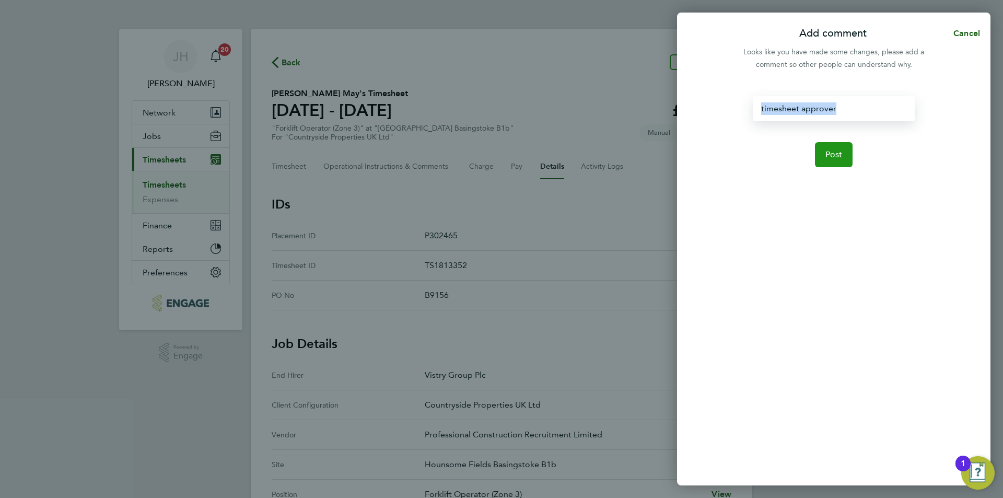
click at [822, 156] on button "Post" at bounding box center [834, 154] width 38 height 25
